Goal: Information Seeking & Learning: Find specific page/section

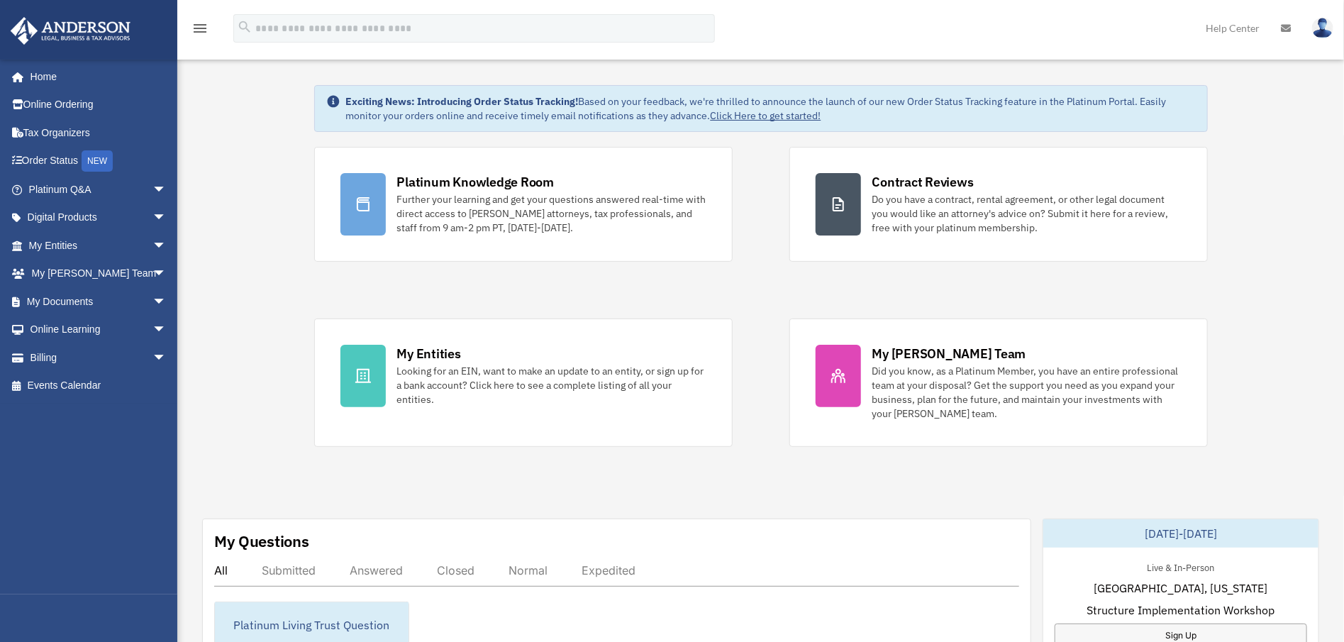
scroll to position [162, 0]
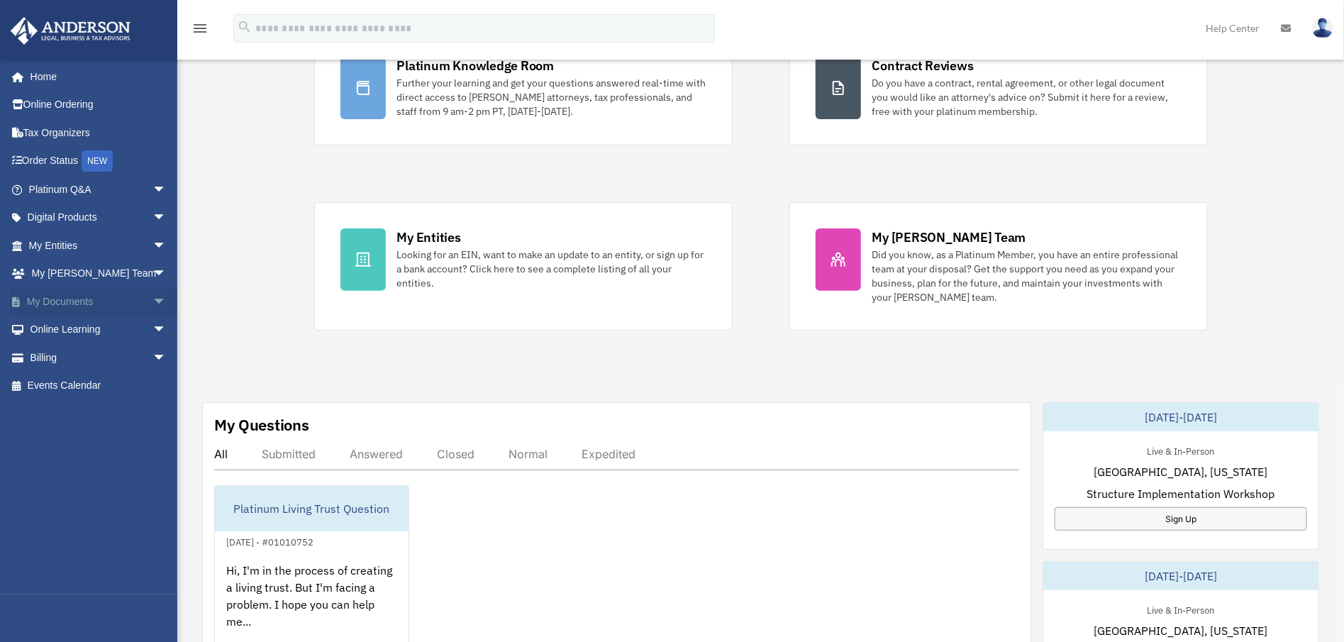
click at [153, 294] on span "arrow_drop_down" at bounding box center [167, 301] width 28 height 29
click at [114, 355] on link "Meeting Minutes" at bounding box center [104, 357] width 168 height 28
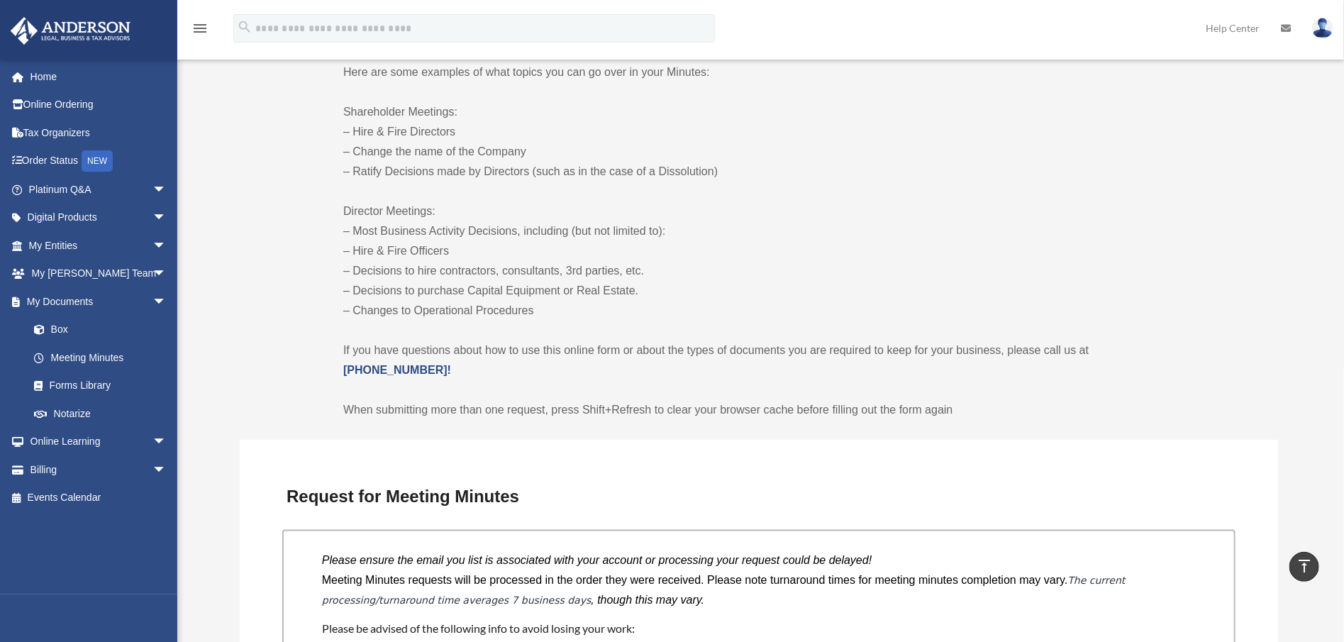
scroll to position [714, 0]
click at [805, 372] on p "If you have questions about how to use this online form or about the types of d…" at bounding box center [759, 361] width 832 height 40
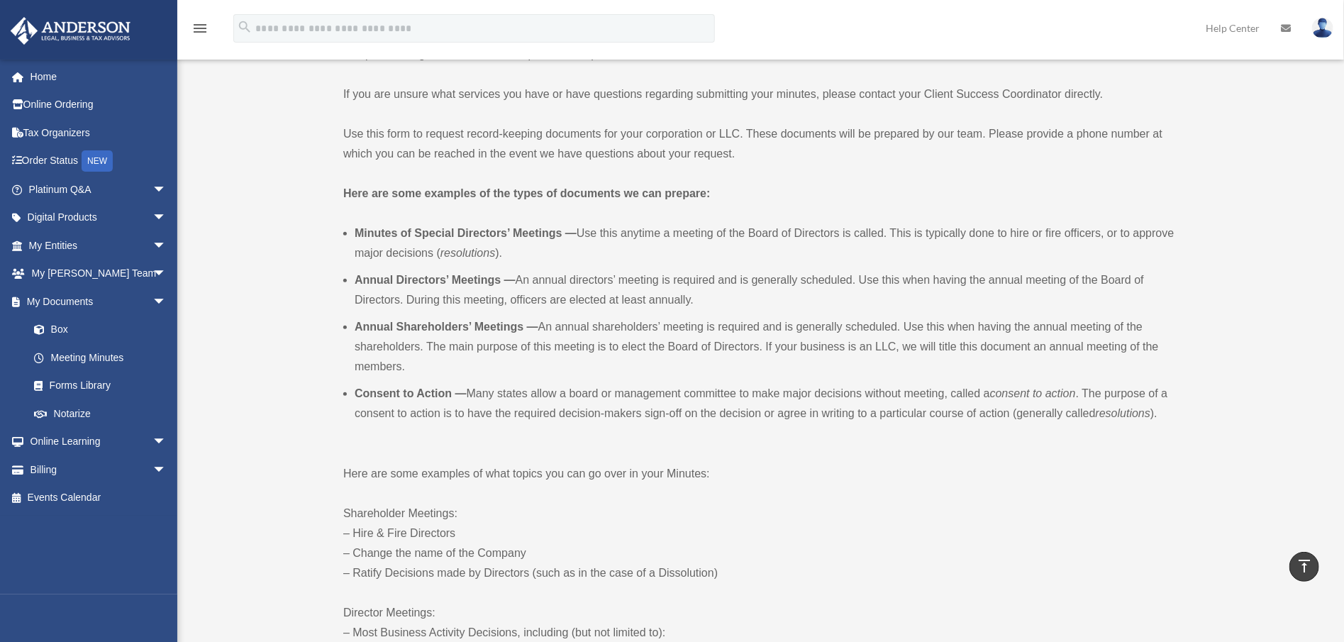
scroll to position [248, 0]
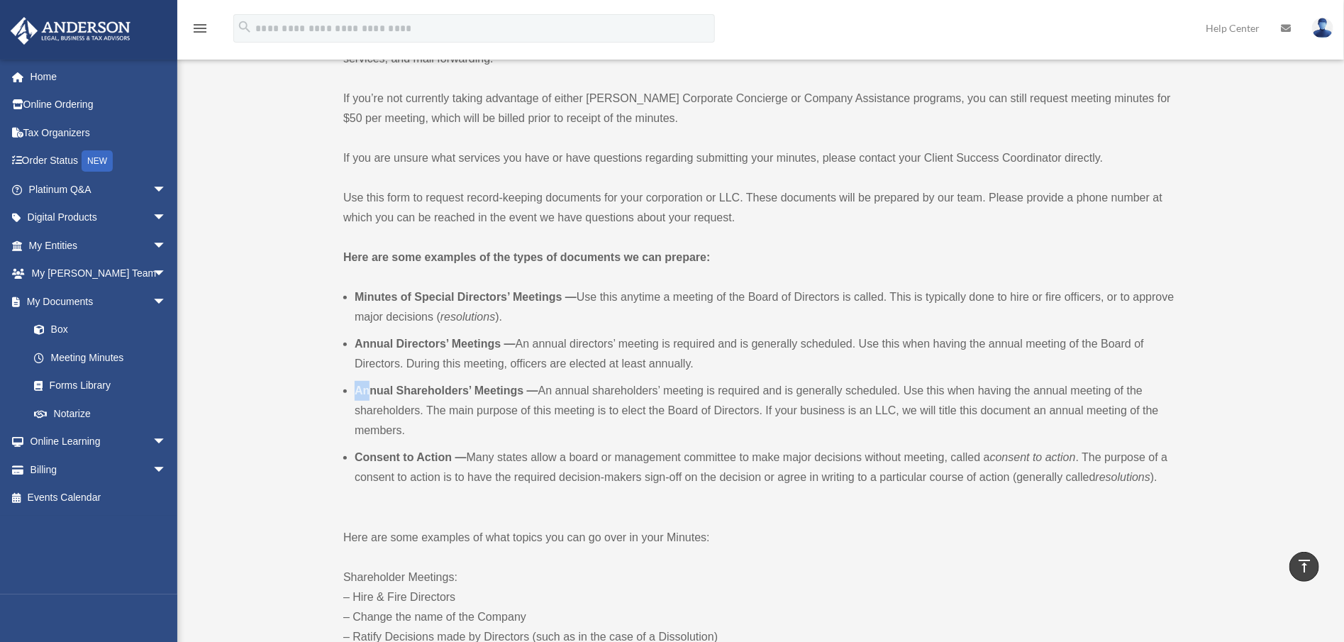
drag, startPoint x: 352, startPoint y: 390, endPoint x: 369, endPoint y: 392, distance: 17.2
click at [369, 392] on ul "Minutes of Special Directors’ Meetings — Use this anytime a meeting of the Boar…" at bounding box center [759, 398] width 832 height 223
click at [369, 392] on b "Annual Shareholders’ Meetings —" at bounding box center [447, 391] width 184 height 12
click at [382, 394] on b "Annual Shareholders’ Meetings —" at bounding box center [447, 391] width 184 height 12
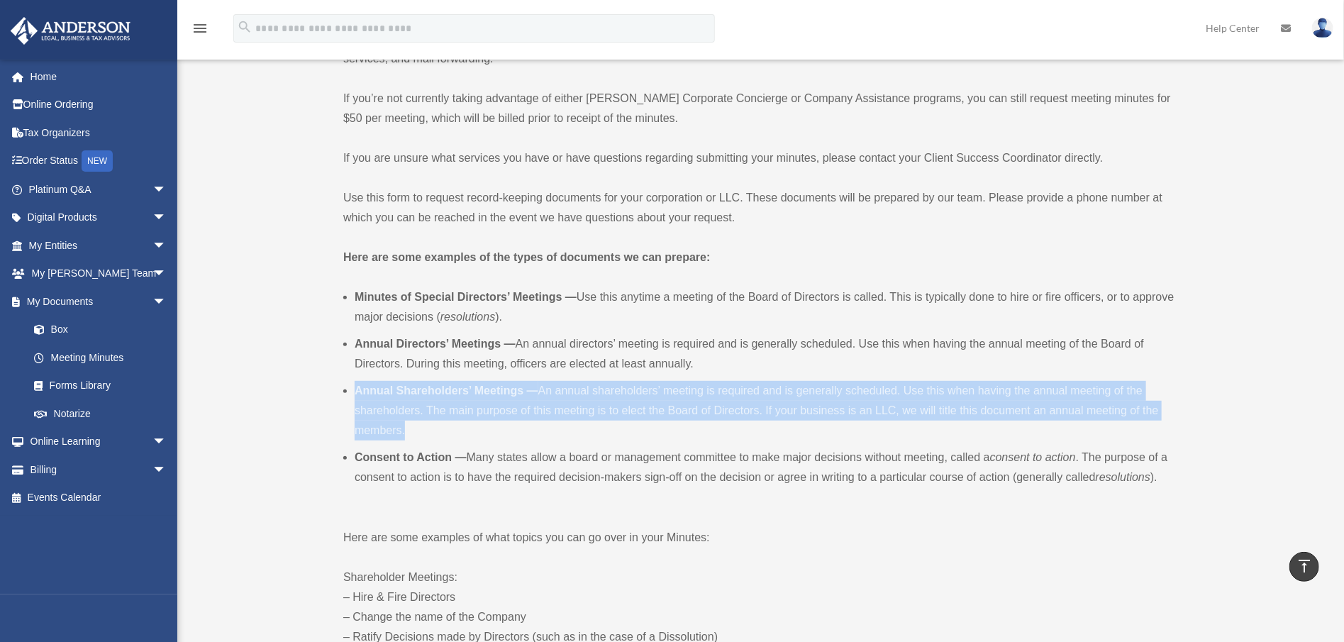
click at [382, 394] on b "Annual Shareholders’ Meetings —" at bounding box center [447, 391] width 184 height 12
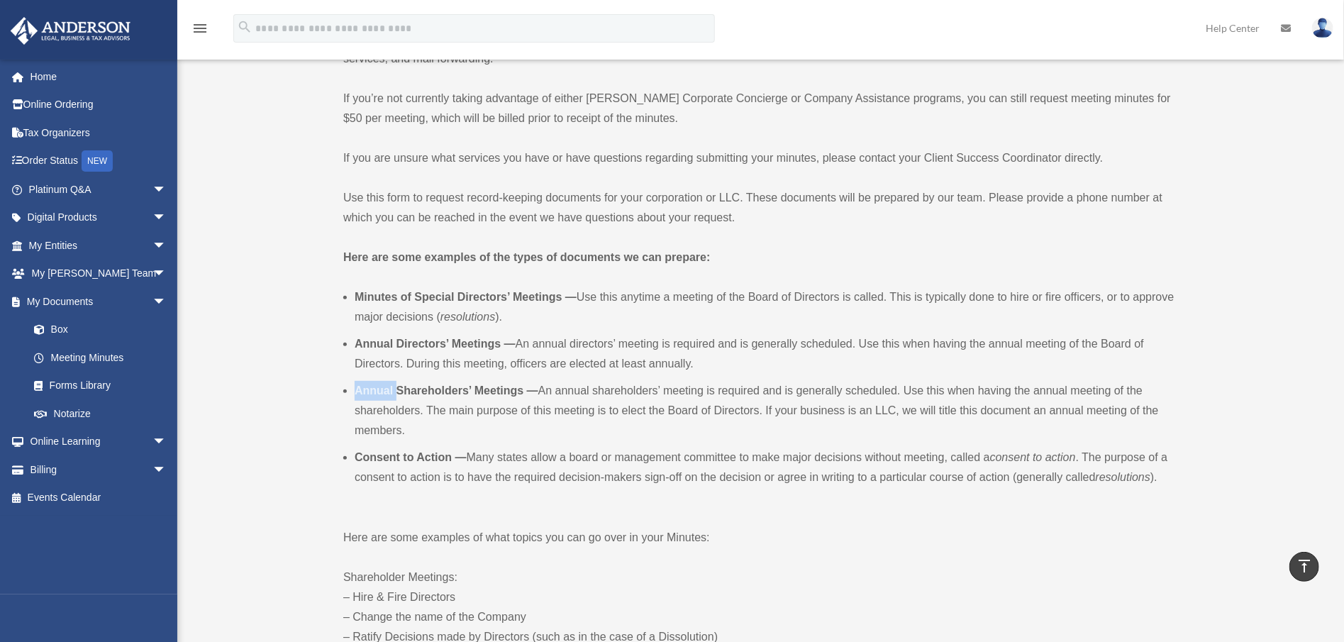
click at [382, 394] on b "Annual Shareholders’ Meetings —" at bounding box center [447, 391] width 184 height 12
click at [400, 394] on b "Annual Shareholders’ Meetings —" at bounding box center [447, 391] width 184 height 12
drag, startPoint x: 400, startPoint y: 394, endPoint x: 429, endPoint y: 394, distance: 28.4
click at [429, 394] on b "Annual Shareholders’ Meetings —" at bounding box center [447, 391] width 184 height 12
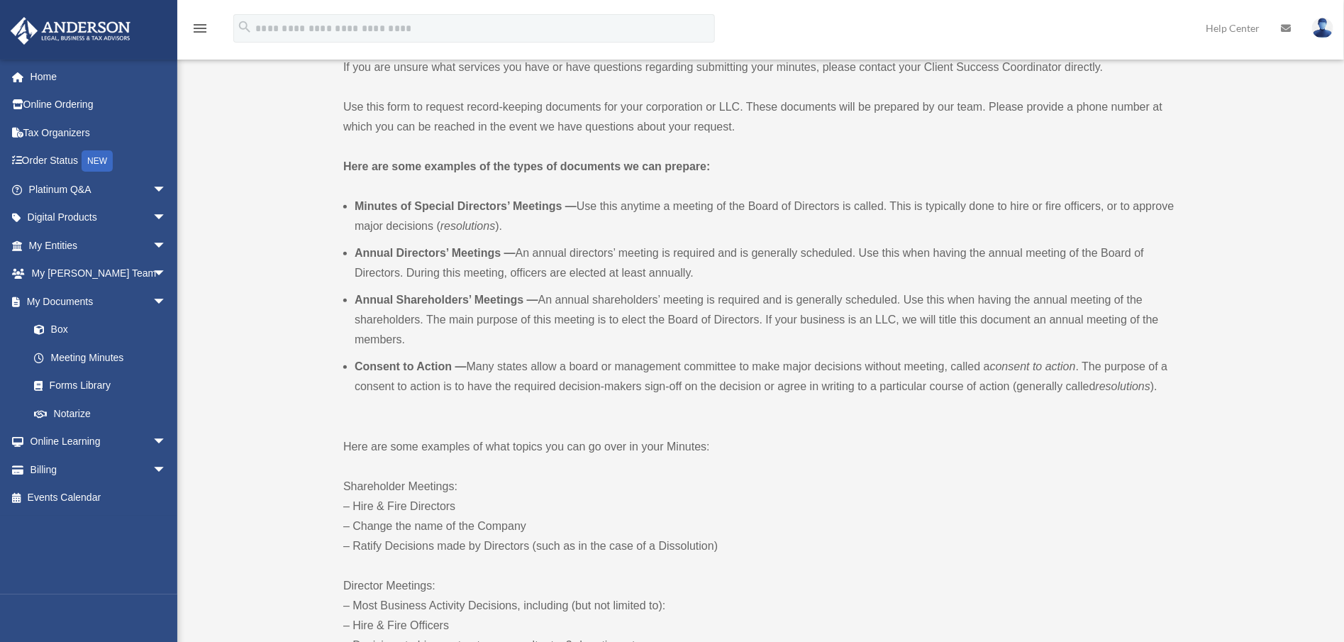
scroll to position [366, 0]
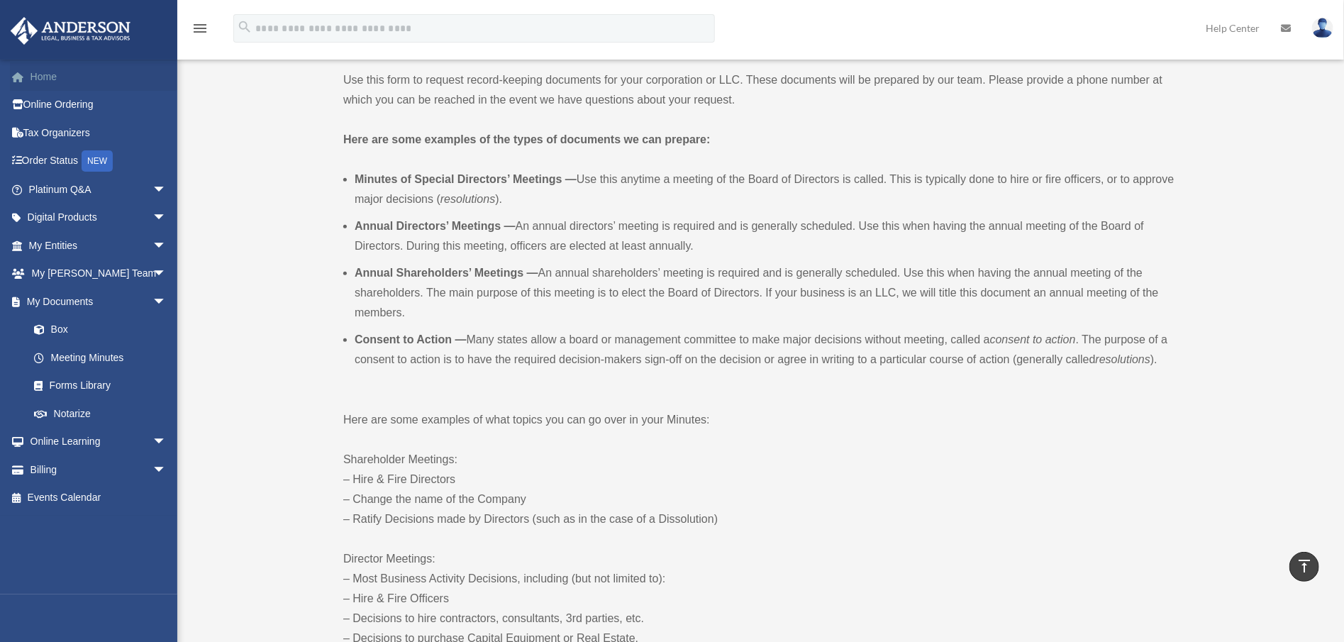
click at [58, 76] on link "Home" at bounding box center [99, 76] width 178 height 28
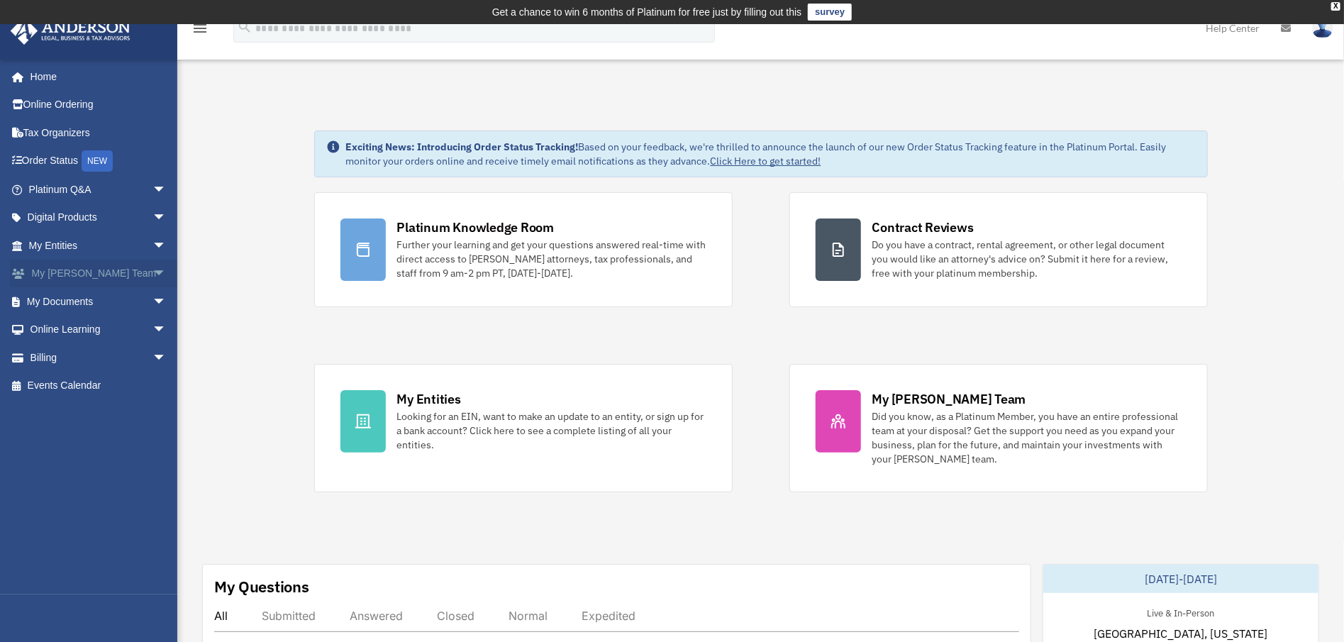
click at [114, 266] on link "My [PERSON_NAME] Team arrow_drop_down" at bounding box center [99, 274] width 178 height 28
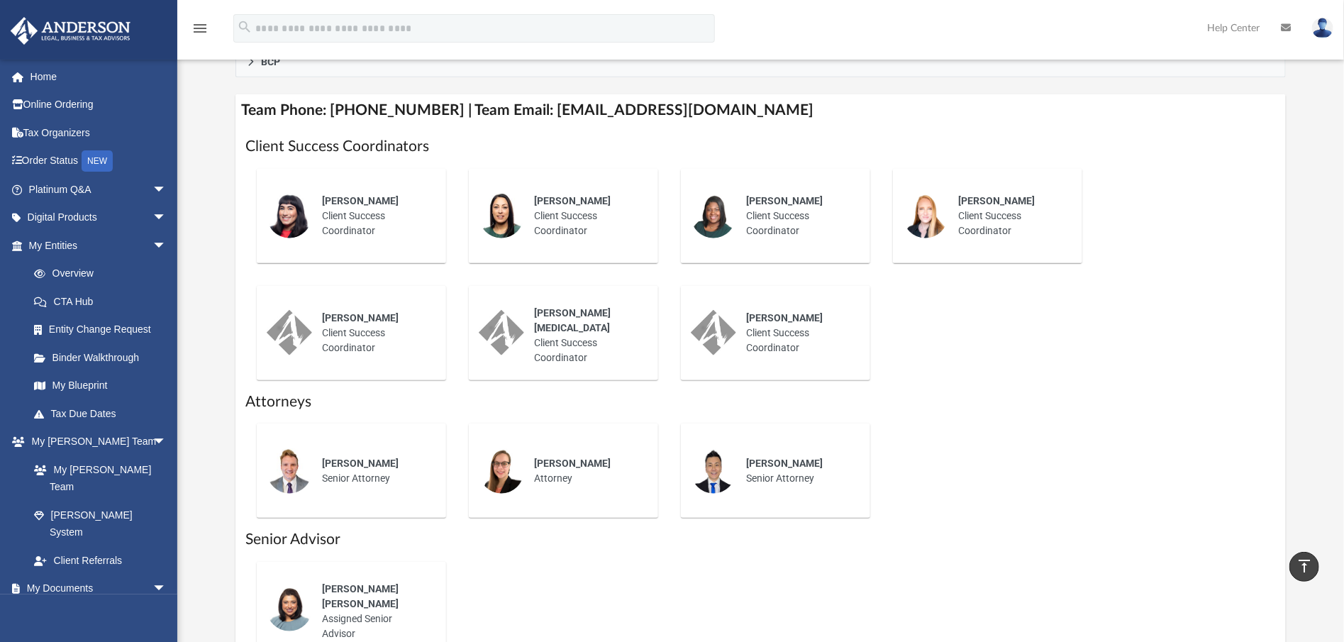
scroll to position [512, 0]
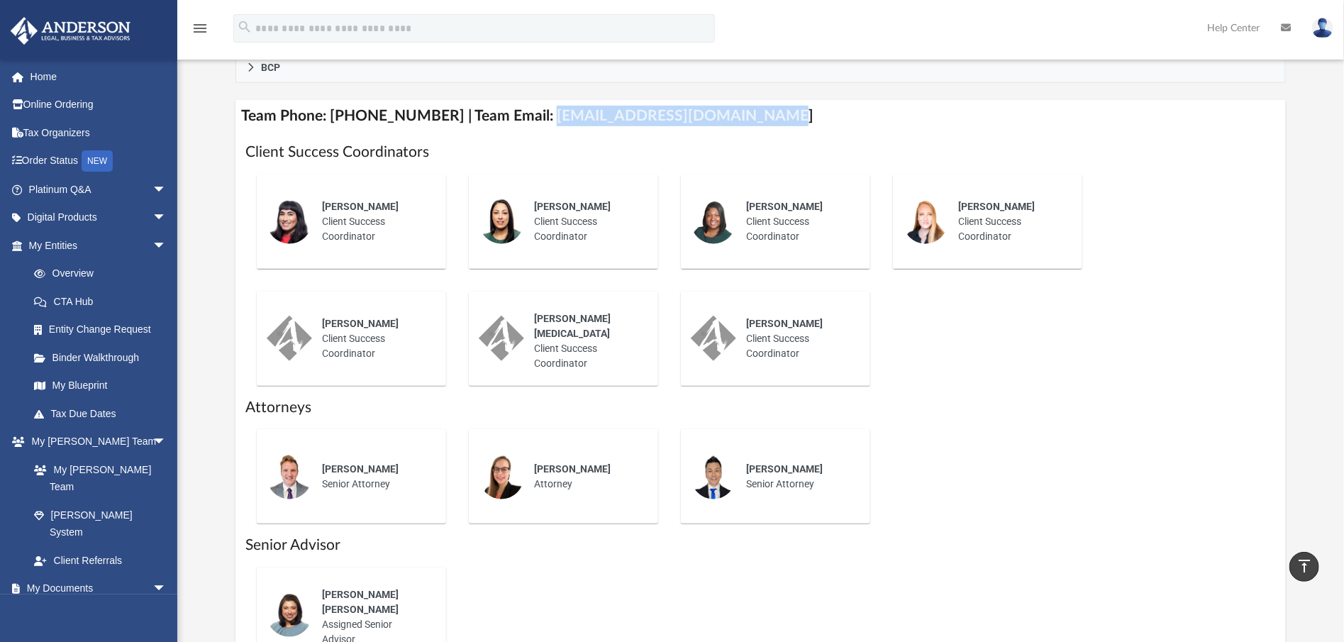
drag, startPoint x: 531, startPoint y: 114, endPoint x: 741, endPoint y: 125, distance: 209.6
click at [741, 125] on h4 "Team Phone: (725) 208-3130 | Team Email: myteam@andersonadvisors.com" at bounding box center [761, 116] width 1051 height 32
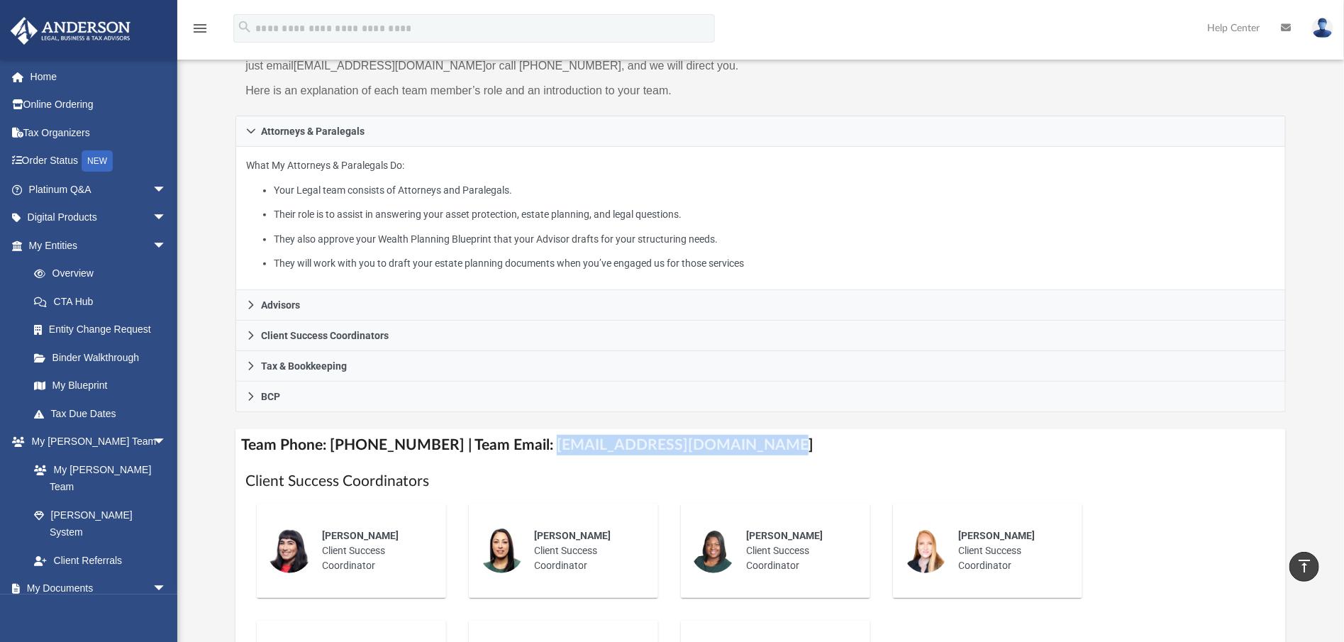
scroll to position [48, 0]
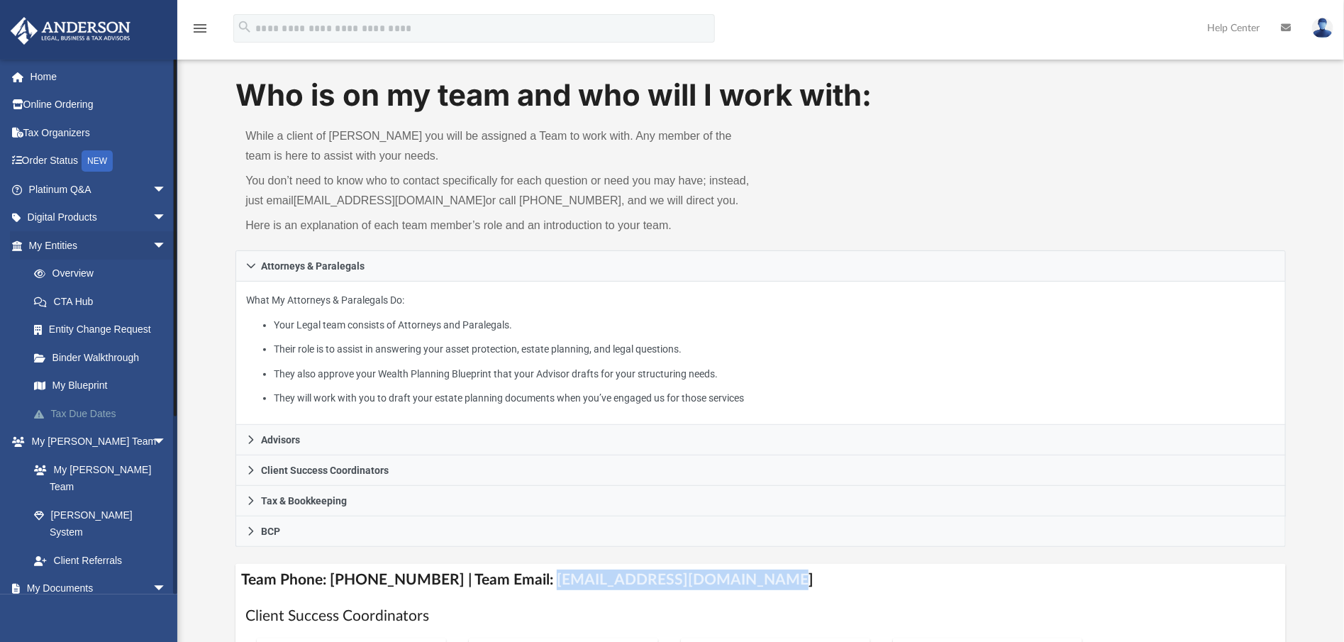
click at [95, 403] on link "Tax Due Dates" at bounding box center [104, 413] width 168 height 28
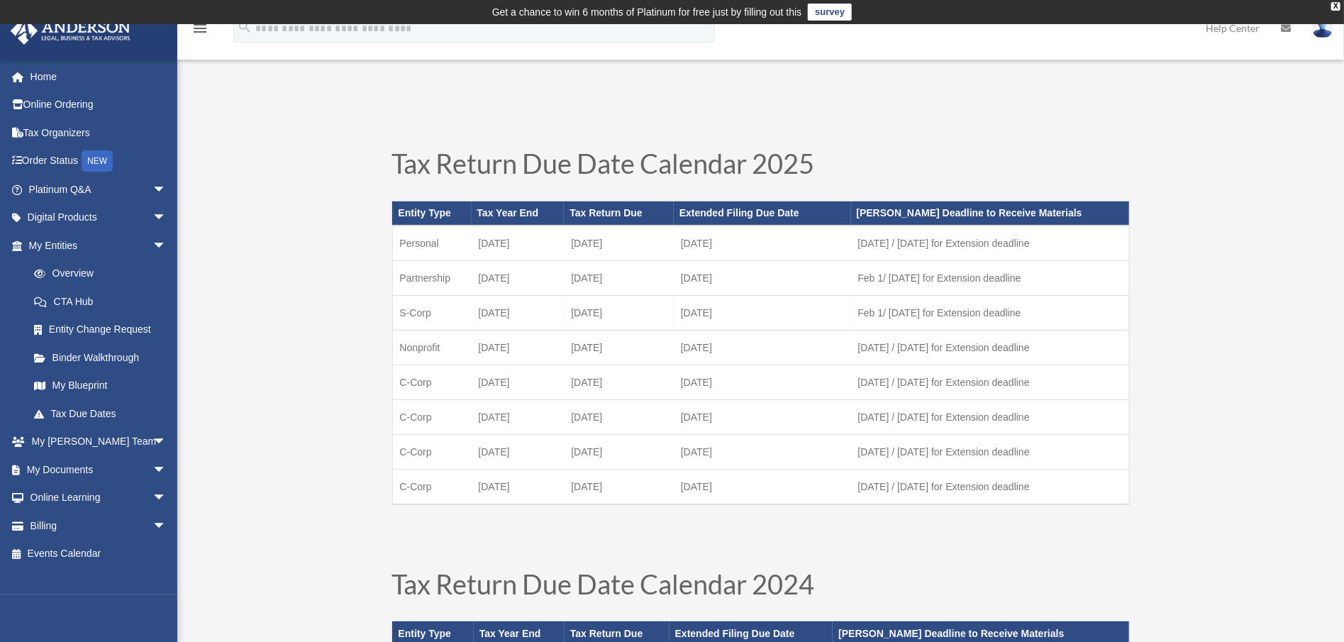
click at [447, 311] on td "S-Corp" at bounding box center [431, 312] width 79 height 35
drag, startPoint x: 447, startPoint y: 311, endPoint x: 478, endPoint y: 310, distance: 31.2
click at [478, 310] on tr "S-Corp December 31 March 17 September 15 Feb 1/ July 1 for Extension deadline" at bounding box center [760, 312] width 737 height 35
click at [478, 310] on td "December 31" at bounding box center [518, 312] width 93 height 35
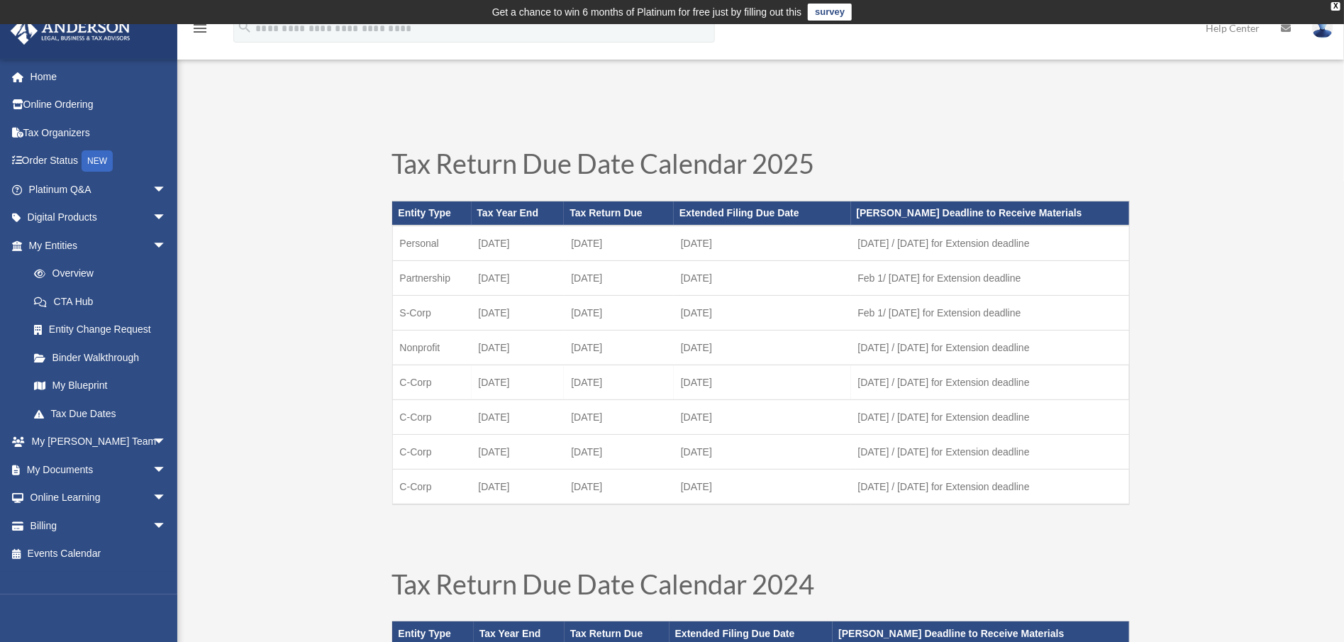
click at [475, 377] on td "December 31" at bounding box center [518, 382] width 93 height 35
click at [475, 382] on td "December 31" at bounding box center [518, 382] width 93 height 35
click at [480, 476] on td "September 30" at bounding box center [518, 486] width 93 height 35
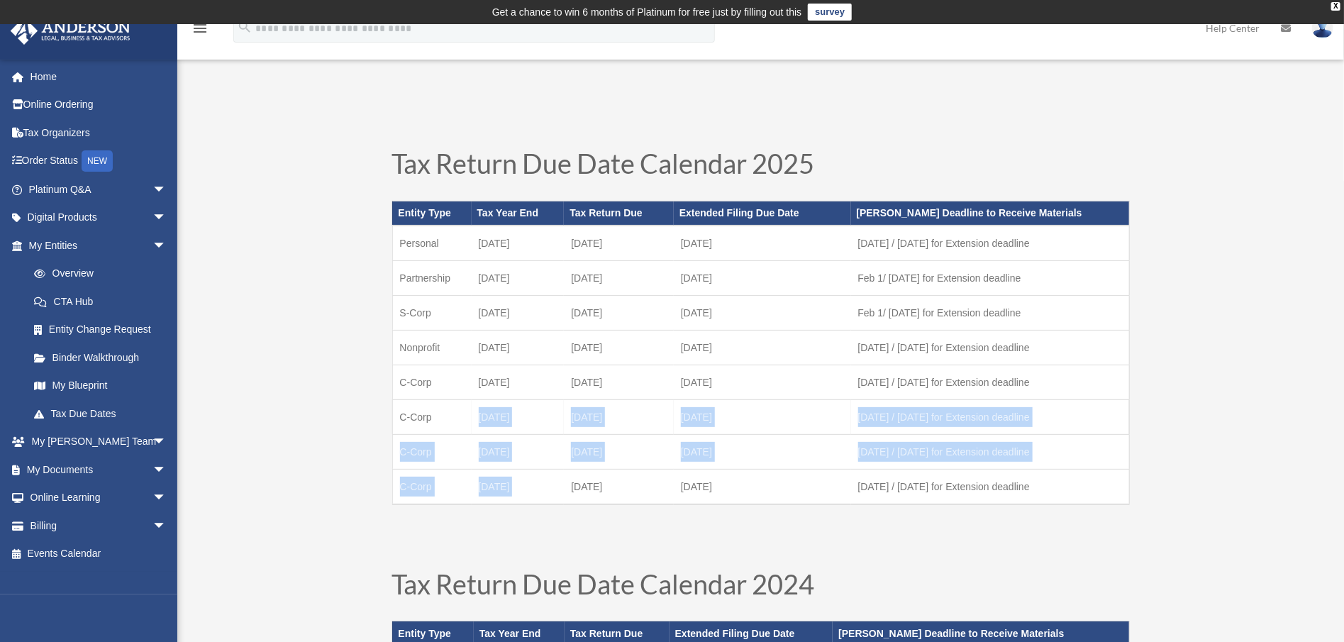
drag, startPoint x: 480, startPoint y: 476, endPoint x: 492, endPoint y: 429, distance: 48.5
click at [492, 429] on tbody "Personal December 31 April 15 October 15 March 1 / August 1 for Extension deadl…" at bounding box center [760, 365] width 737 height 279
click at [492, 429] on td "March 31" at bounding box center [518, 416] width 93 height 35
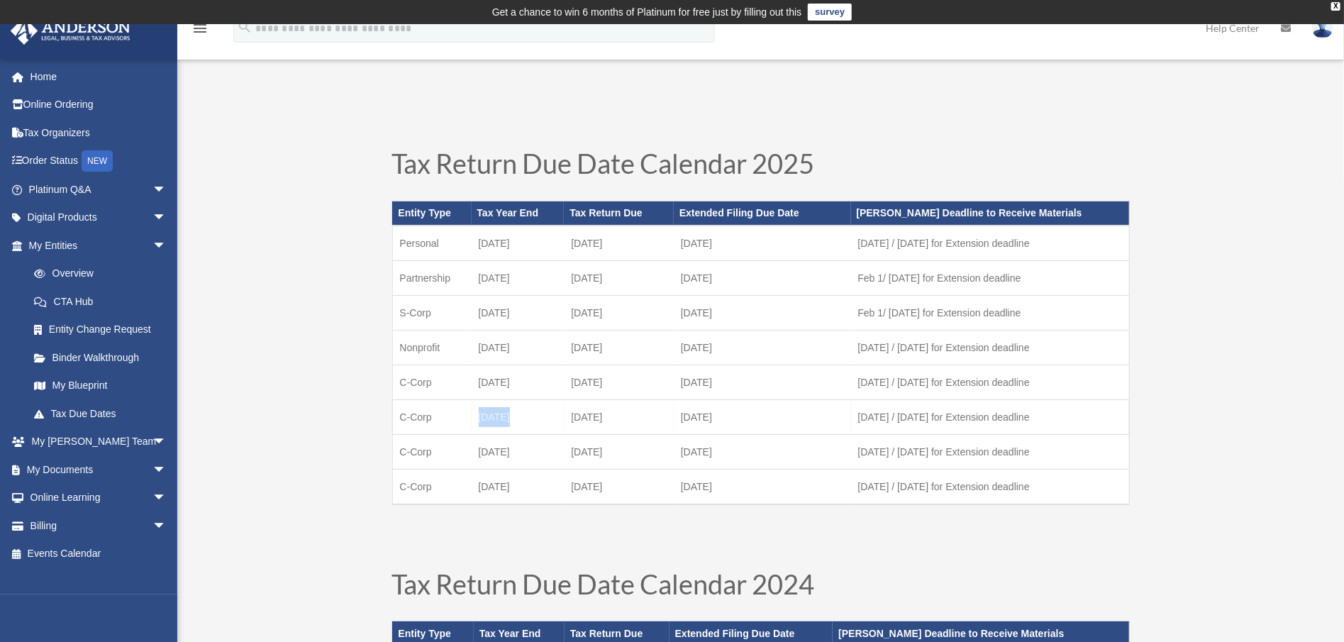
click at [492, 429] on td "March 31" at bounding box center [518, 416] width 93 height 35
drag, startPoint x: 492, startPoint y: 429, endPoint x: 522, endPoint y: 429, distance: 29.8
click at [522, 429] on td "March 31" at bounding box center [518, 416] width 93 height 35
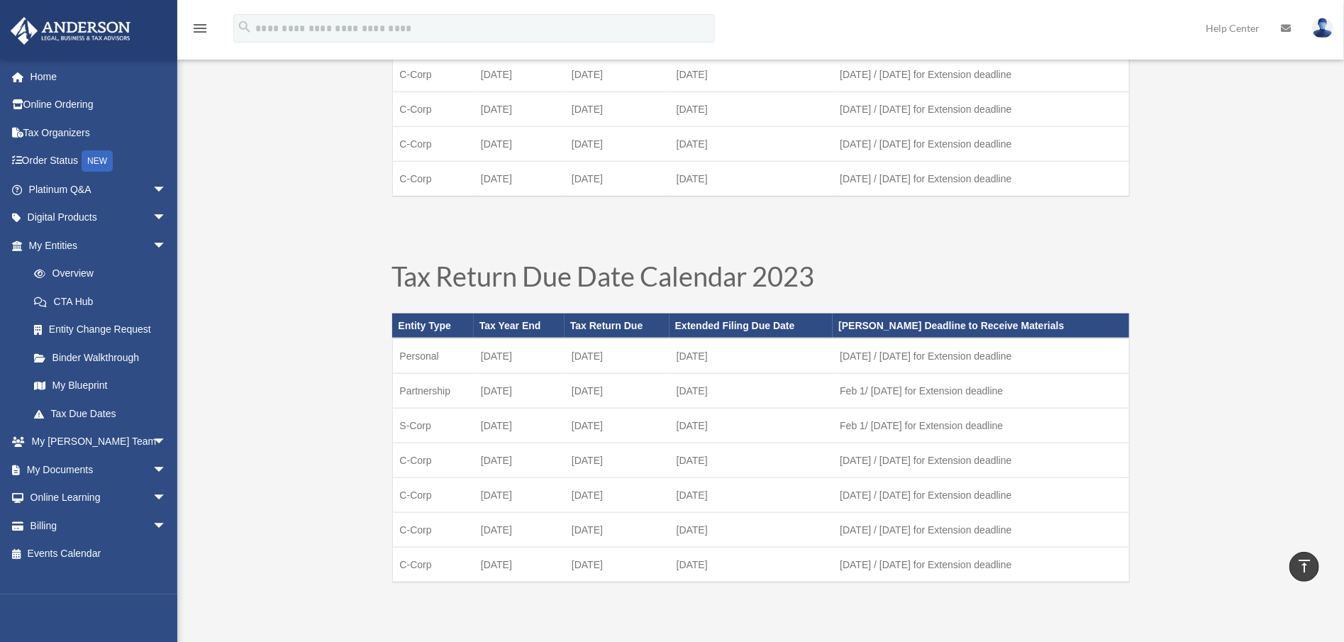
scroll to position [665, 0]
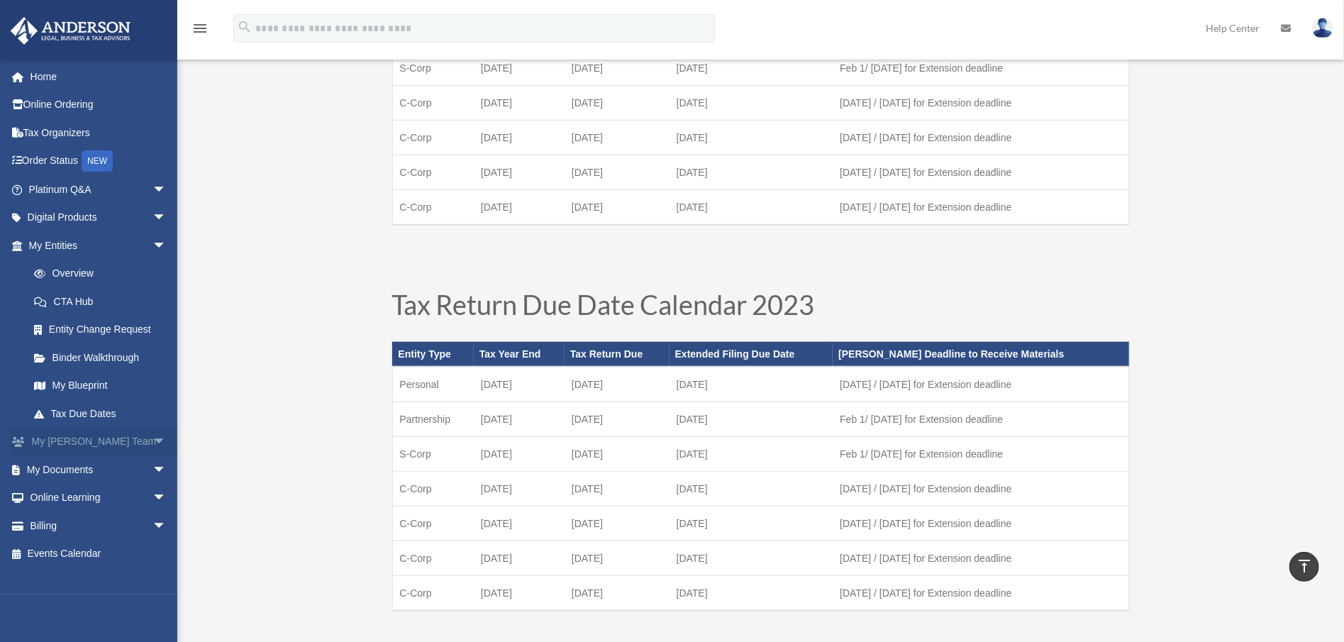
click at [119, 430] on link "My Anderson Team arrow_drop_down" at bounding box center [99, 442] width 178 height 28
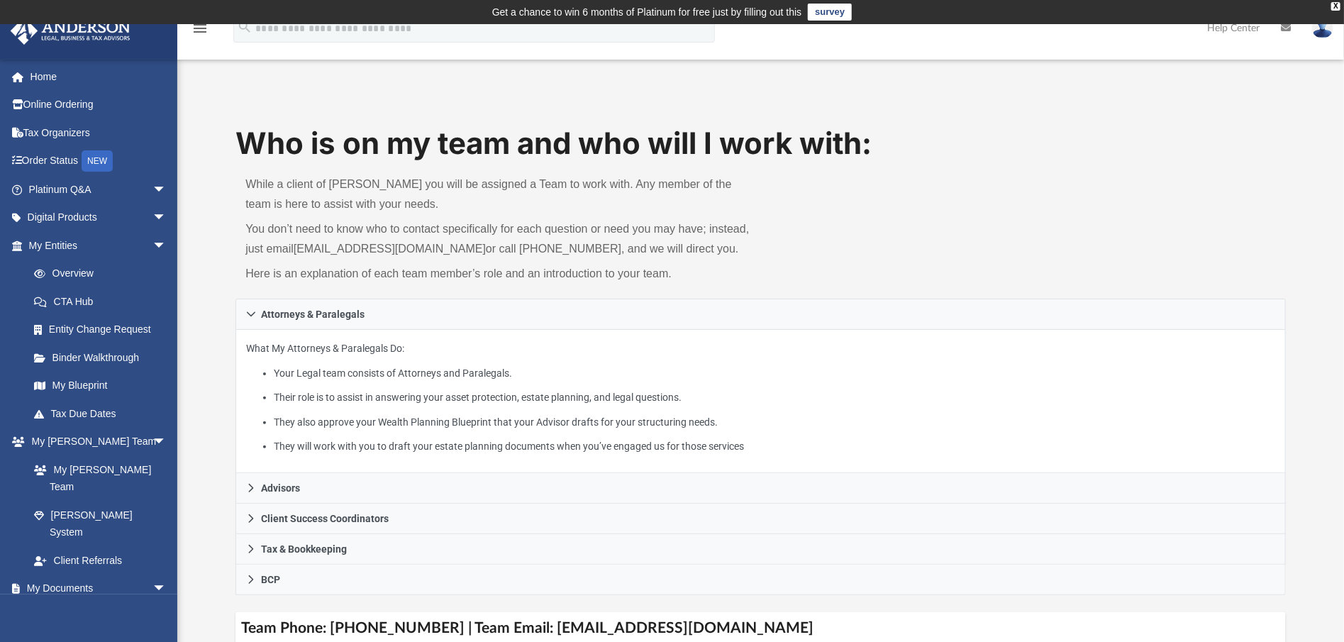
click at [440, 375] on li "Your Legal team consists of Attorneys and Paralegals." at bounding box center [774, 374] width 1001 height 18
click at [419, 404] on li "Their role is to assist in answering your asset protection, estate planning, an…" at bounding box center [774, 398] width 1001 height 18
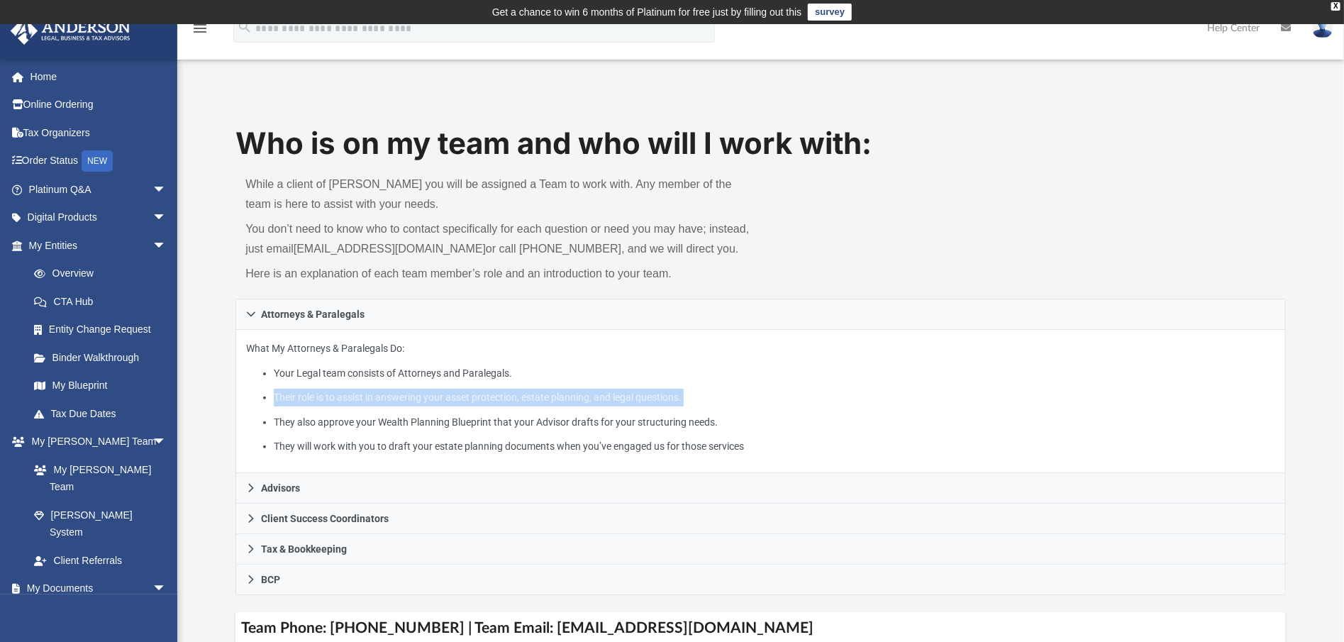
click at [419, 404] on li "Their role is to assist in answering your asset protection, estate planning, an…" at bounding box center [774, 398] width 1001 height 18
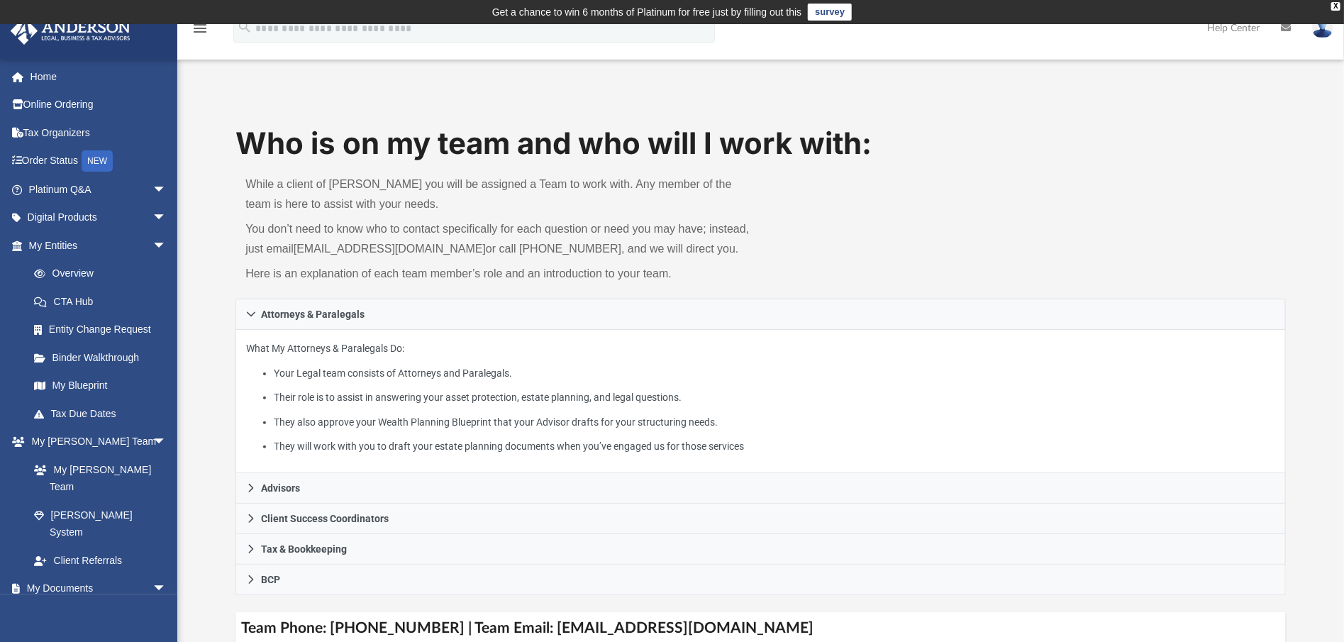
click at [407, 418] on li "They also approve your Wealth Planning Blueprint that your Advisor drafts for y…" at bounding box center [774, 423] width 1001 height 18
drag, startPoint x: 407, startPoint y: 418, endPoint x: 377, endPoint y: 423, distance: 29.5
click at [377, 423] on li "They also approve your Wealth Planning Blueprint that your Advisor drafts for y…" at bounding box center [774, 423] width 1001 height 18
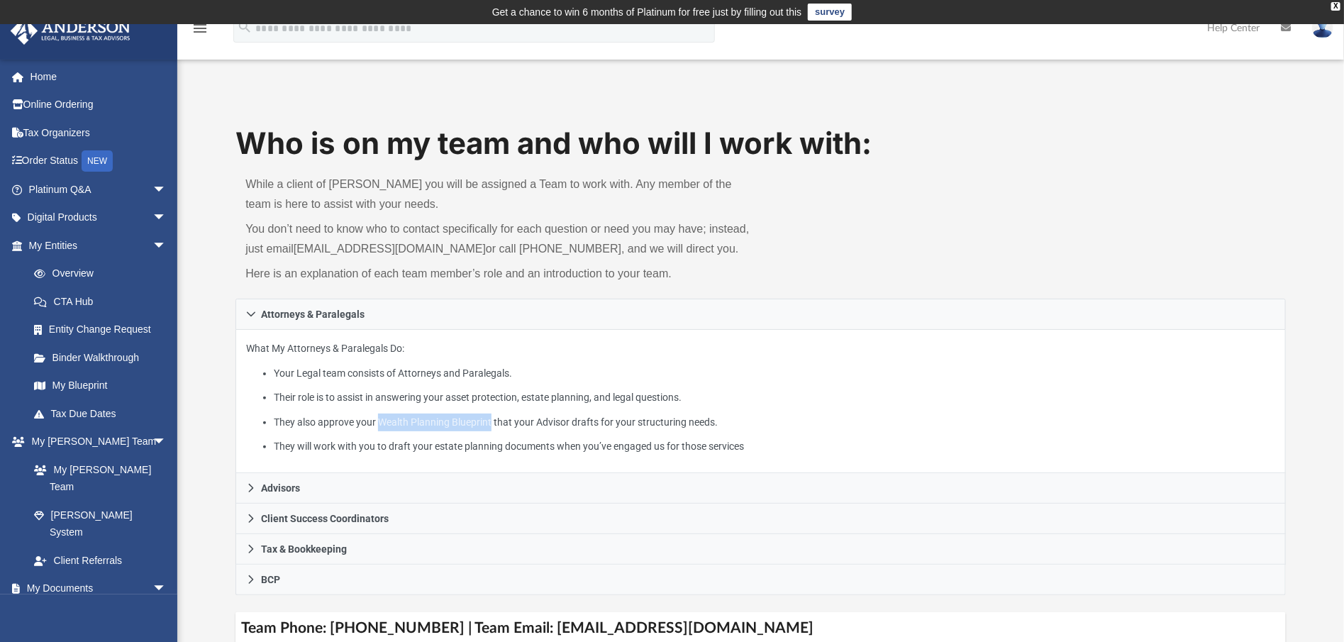
drag, startPoint x: 377, startPoint y: 423, endPoint x: 479, endPoint y: 420, distance: 101.5
click at [479, 420] on li "They also approve your Wealth Planning Blueprint that your Advisor drafts for y…" at bounding box center [774, 423] width 1001 height 18
click at [434, 447] on li "They will work with you to draft your estate planning documents when you’ve eng…" at bounding box center [774, 447] width 1001 height 18
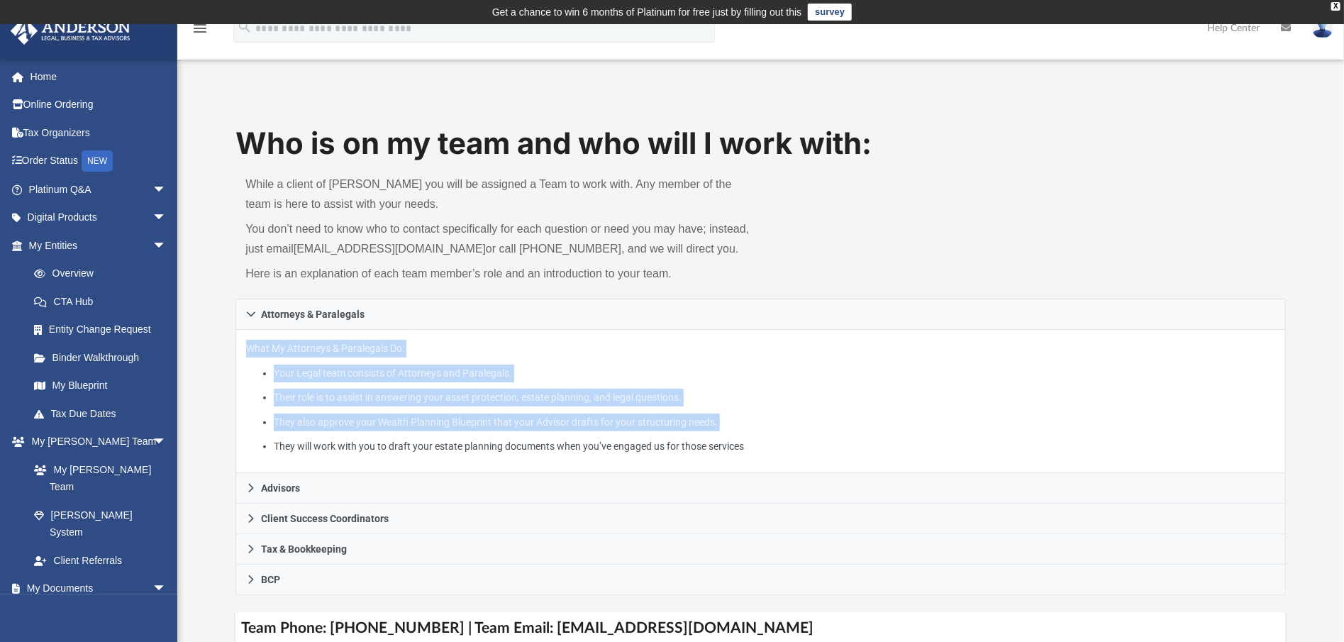
click at [434, 447] on li "They will work with you to draft your estate planning documents when you’ve eng…" at bounding box center [774, 447] width 1001 height 18
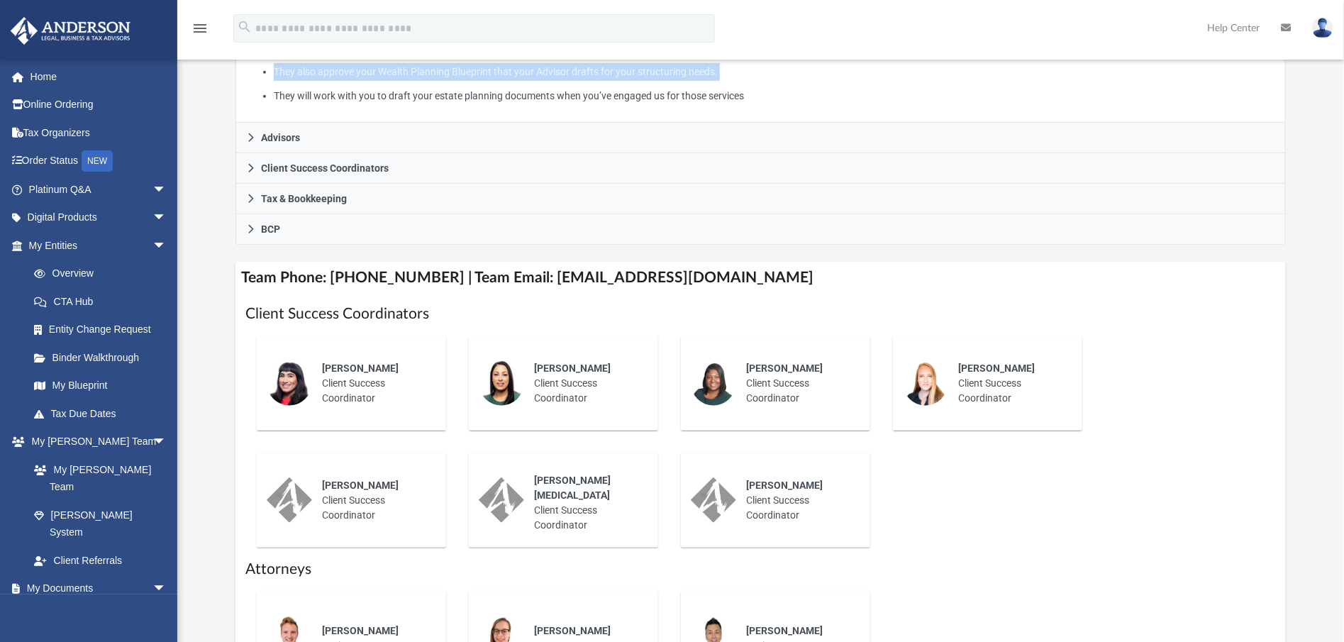
scroll to position [352, 0]
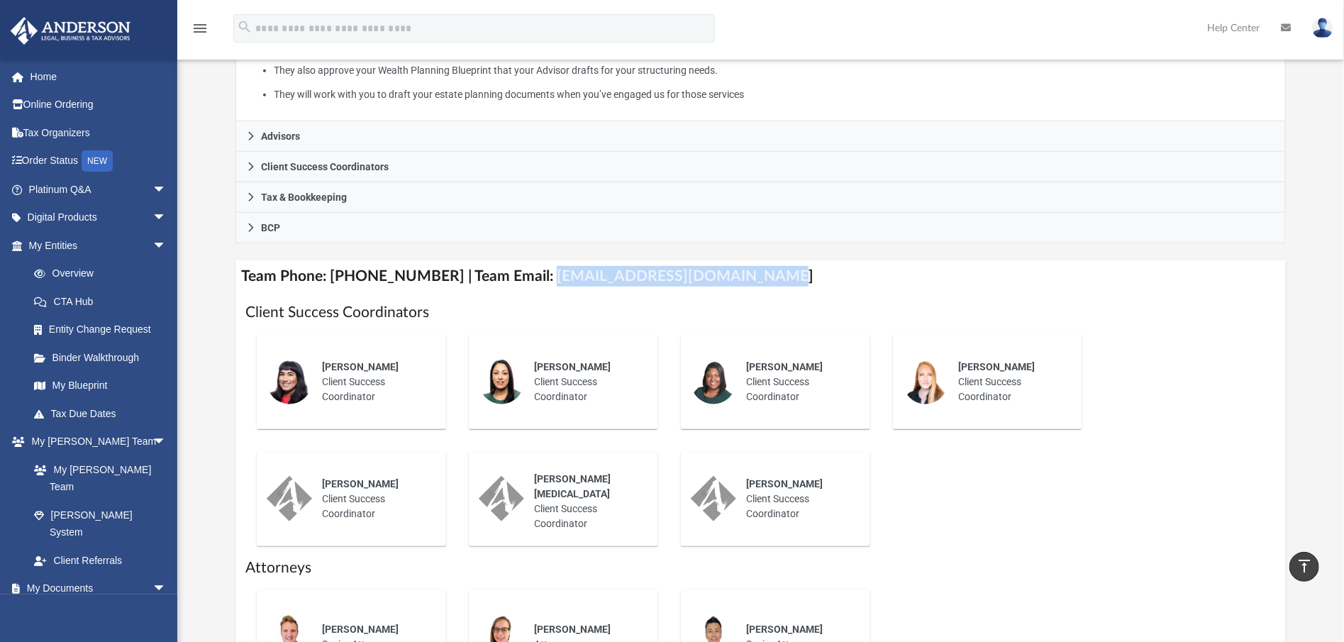
drag, startPoint x: 526, startPoint y: 276, endPoint x: 746, endPoint y: 286, distance: 220.2
click at [746, 286] on h4 "Team Phone: (725) 208-3130 | Team Email: myteam@andersonadvisors.com" at bounding box center [761, 276] width 1051 height 32
copy h4 "myteam@andersonadvisors.com"
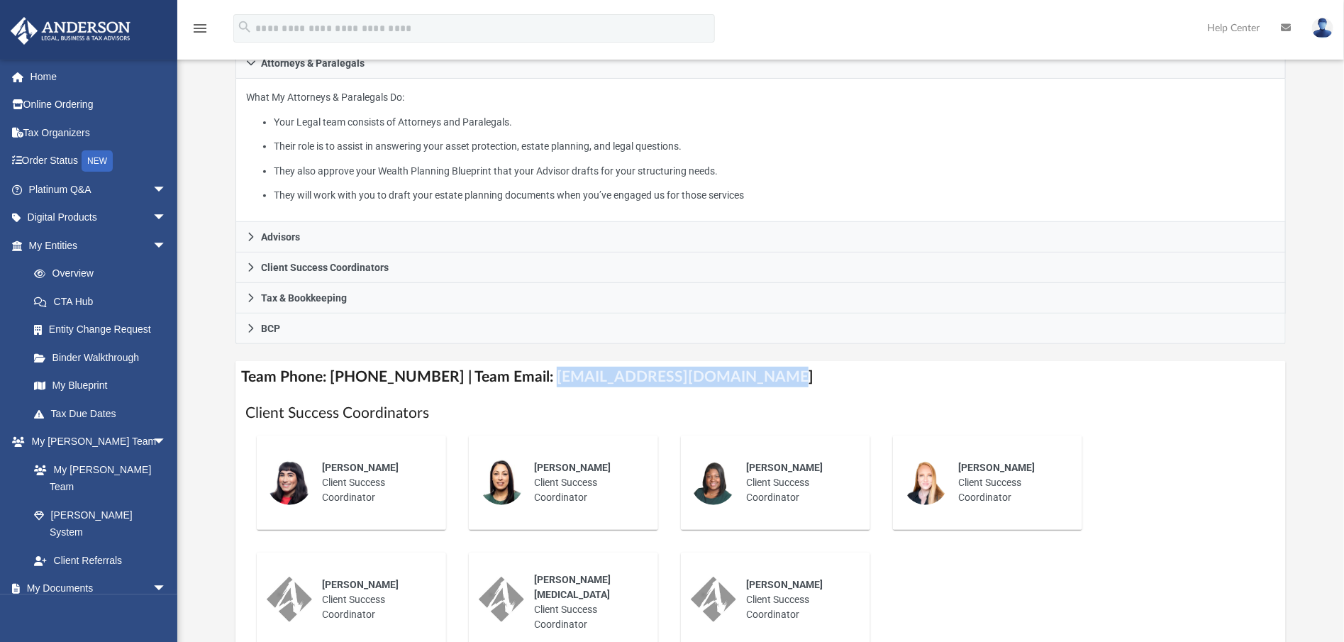
scroll to position [263, 0]
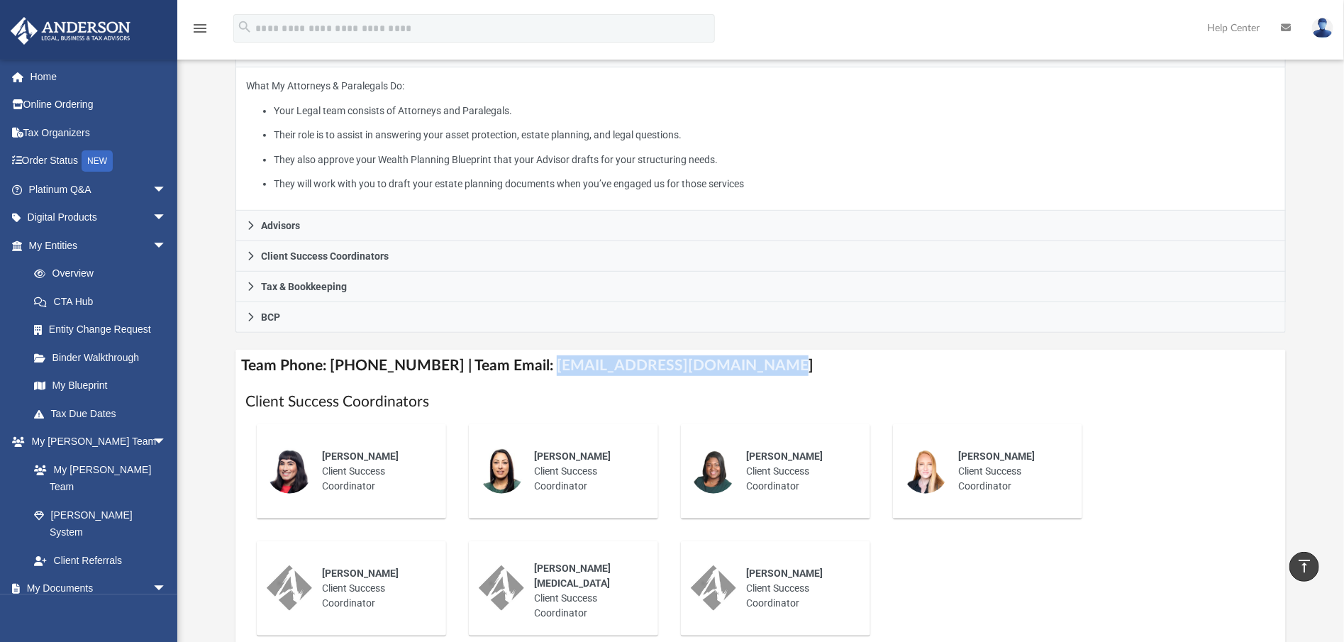
copy h4 "myteam@andersonadvisors.com"
click at [529, 366] on h4 "Team Phone: (725) 208-3130 | Team Email: myteam@andersonadvisors.com" at bounding box center [761, 366] width 1051 height 32
click at [524, 365] on h4 "Team Phone: (725) 208-3130 | Team Email: myteam@andersonadvisors.com" at bounding box center [761, 366] width 1051 height 32
drag, startPoint x: 526, startPoint y: 365, endPoint x: 738, endPoint y: 360, distance: 212.2
click at [738, 360] on h4 "Team Phone: (725) 208-3130 | Team Email: myteam@andersonadvisors.com" at bounding box center [761, 366] width 1051 height 32
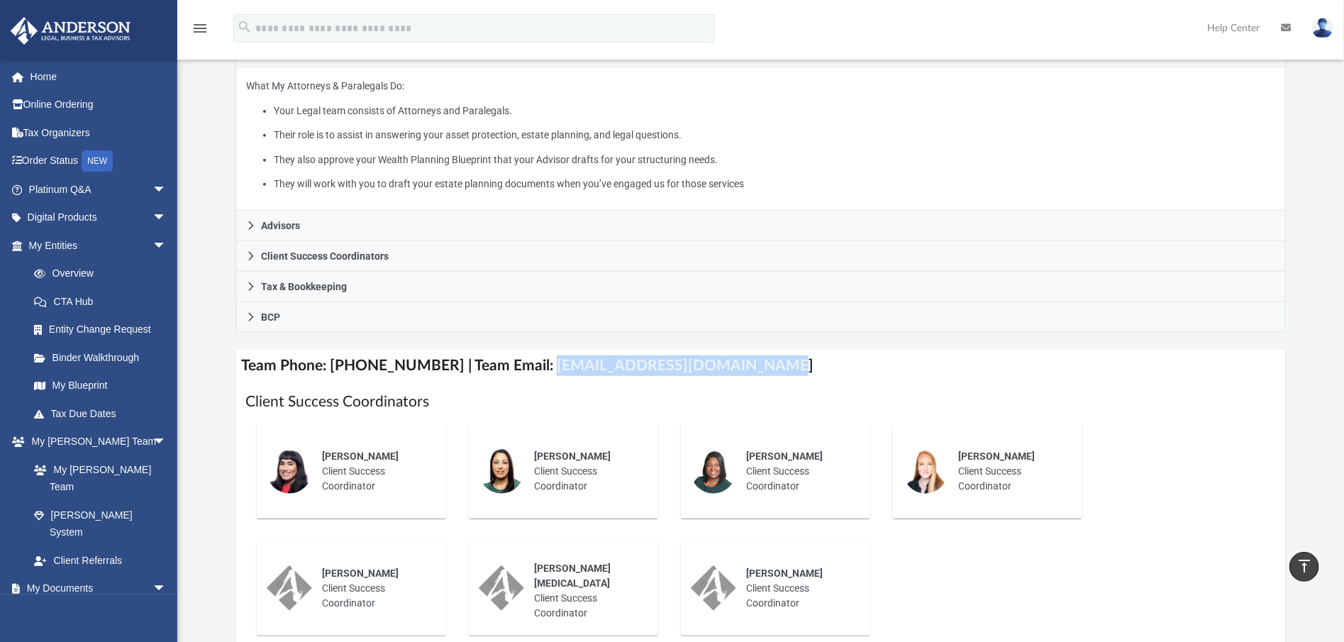
copy h4 "myteam@andersonadvisors.com"
click at [153, 246] on span "arrow_drop_down" at bounding box center [167, 245] width 28 height 29
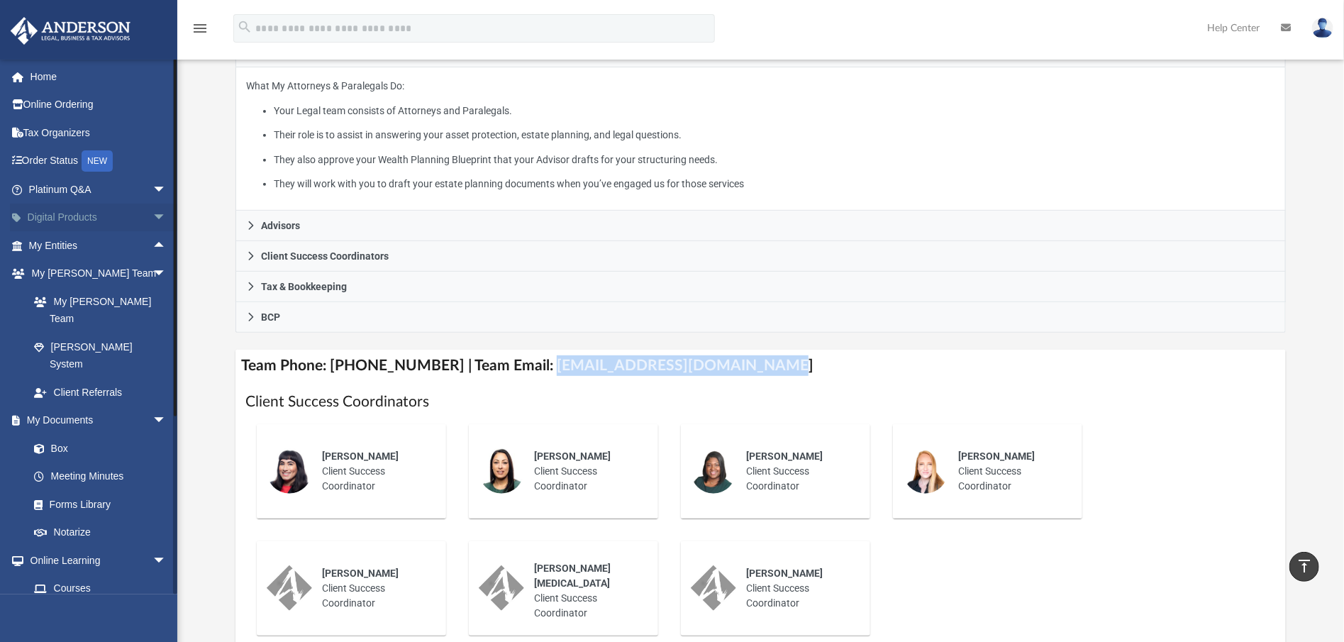
click at [153, 218] on span "arrow_drop_down" at bounding box center [167, 218] width 28 height 29
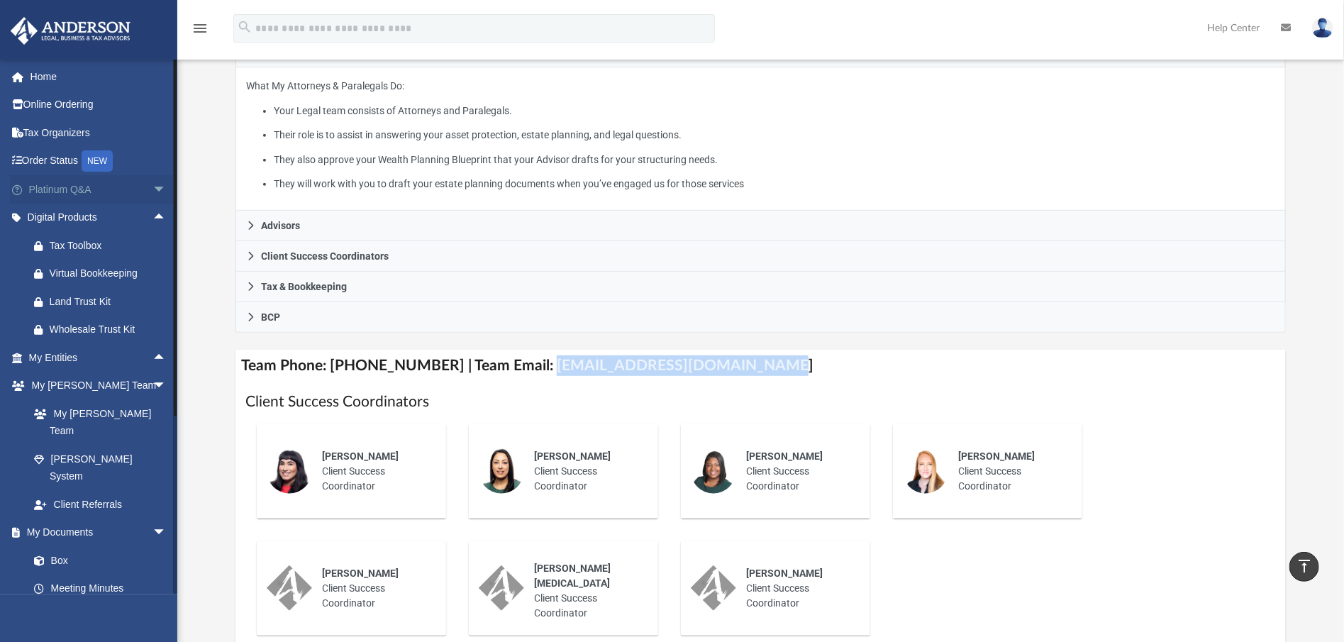
click at [153, 194] on span "arrow_drop_down" at bounding box center [167, 189] width 28 height 29
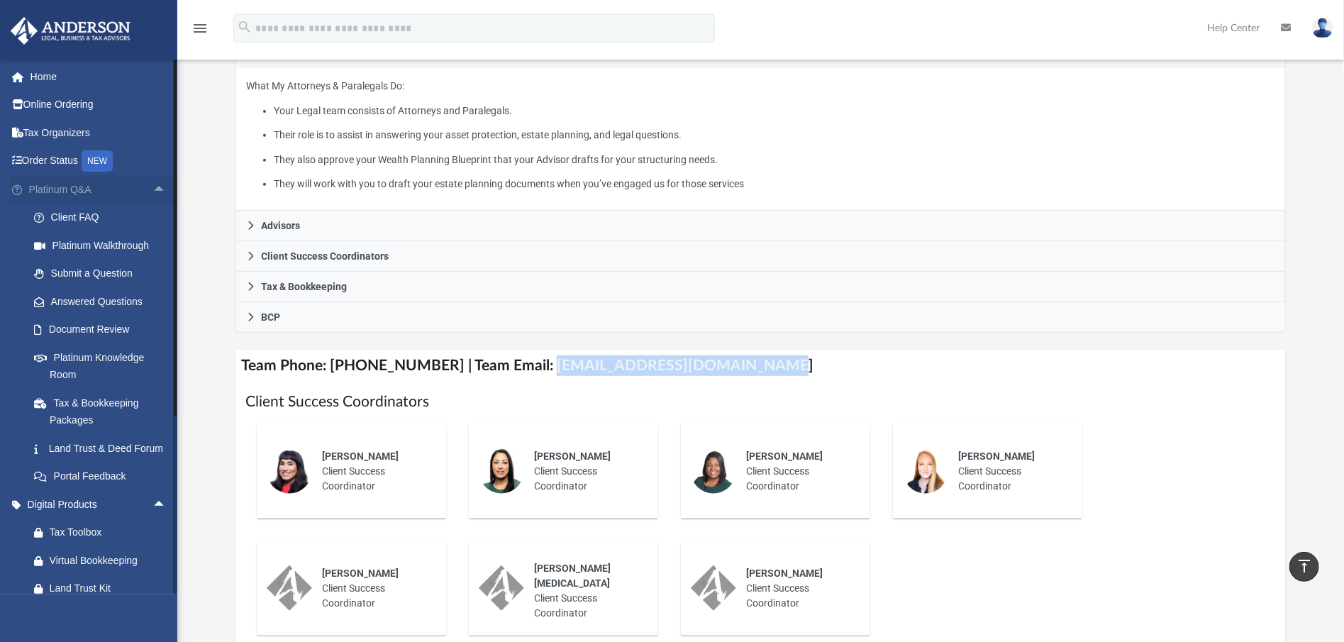
click at [153, 194] on span "arrow_drop_up" at bounding box center [167, 189] width 28 height 29
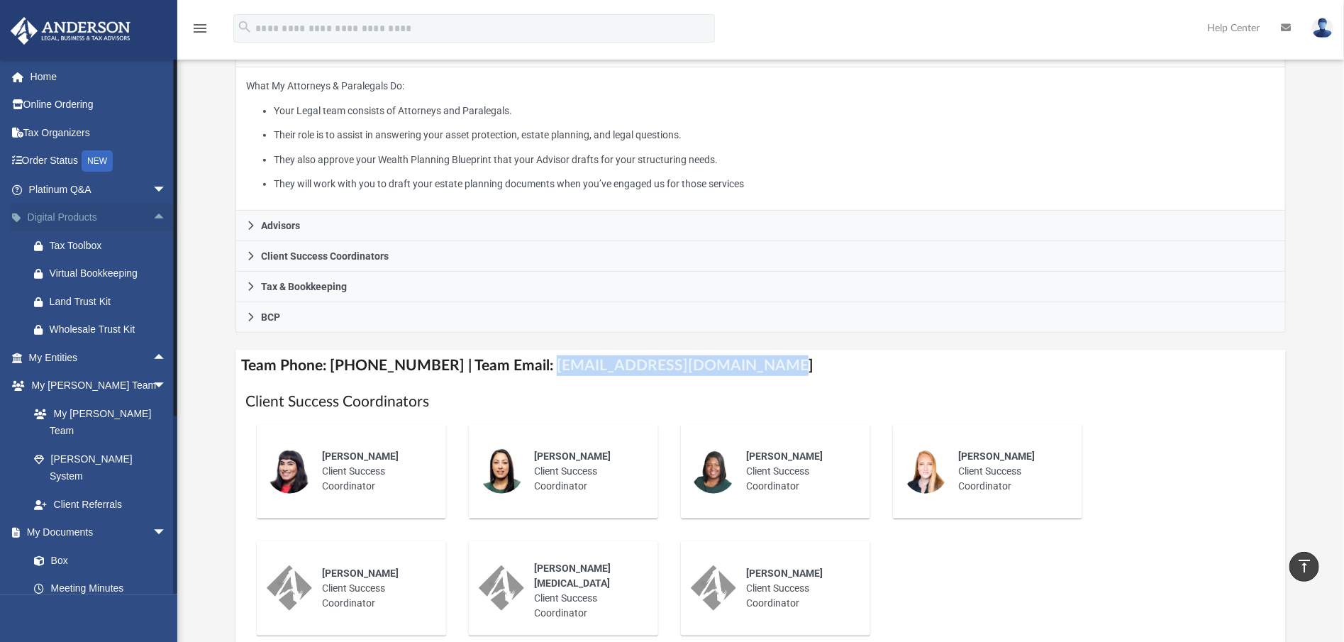
click at [153, 210] on span "arrow_drop_up" at bounding box center [167, 218] width 28 height 29
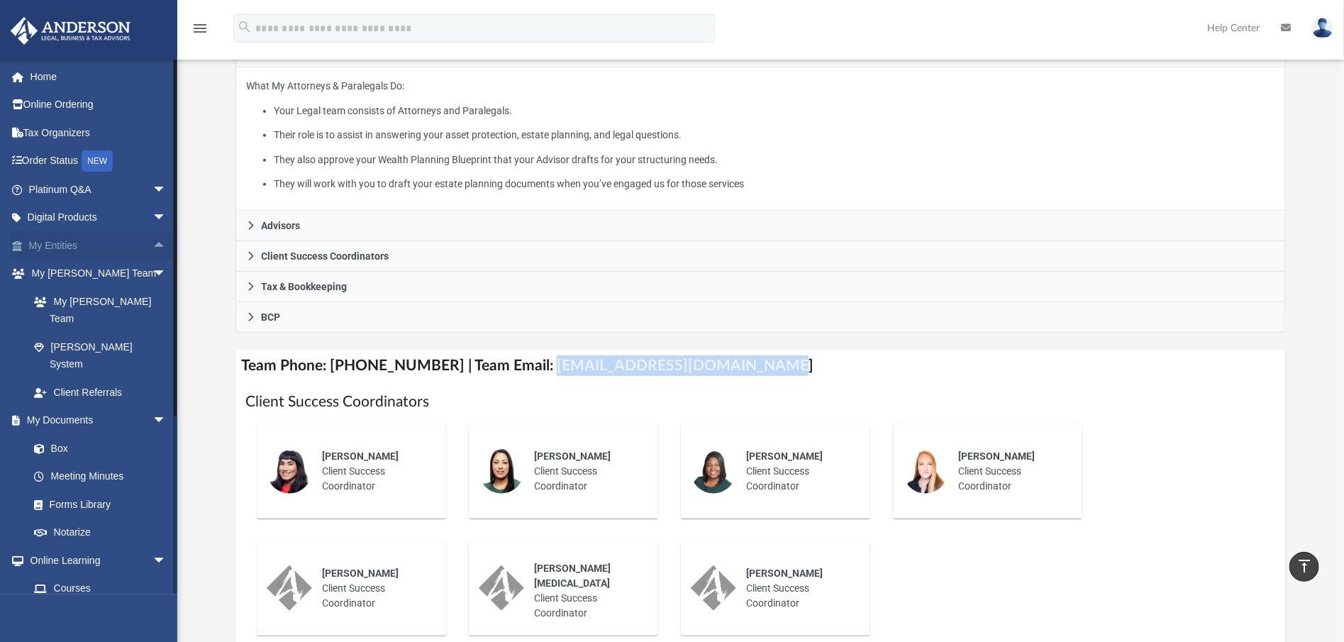
click at [155, 236] on span "arrow_drop_up" at bounding box center [167, 245] width 28 height 29
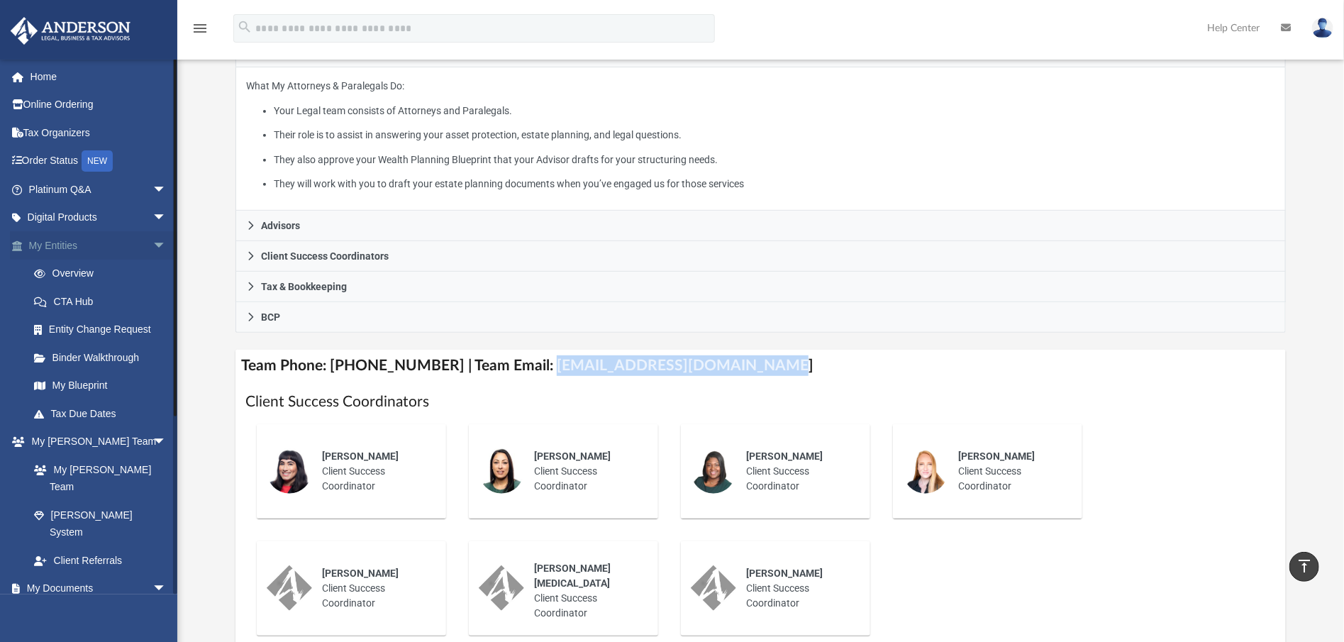
click at [155, 242] on span "arrow_drop_down" at bounding box center [167, 245] width 28 height 29
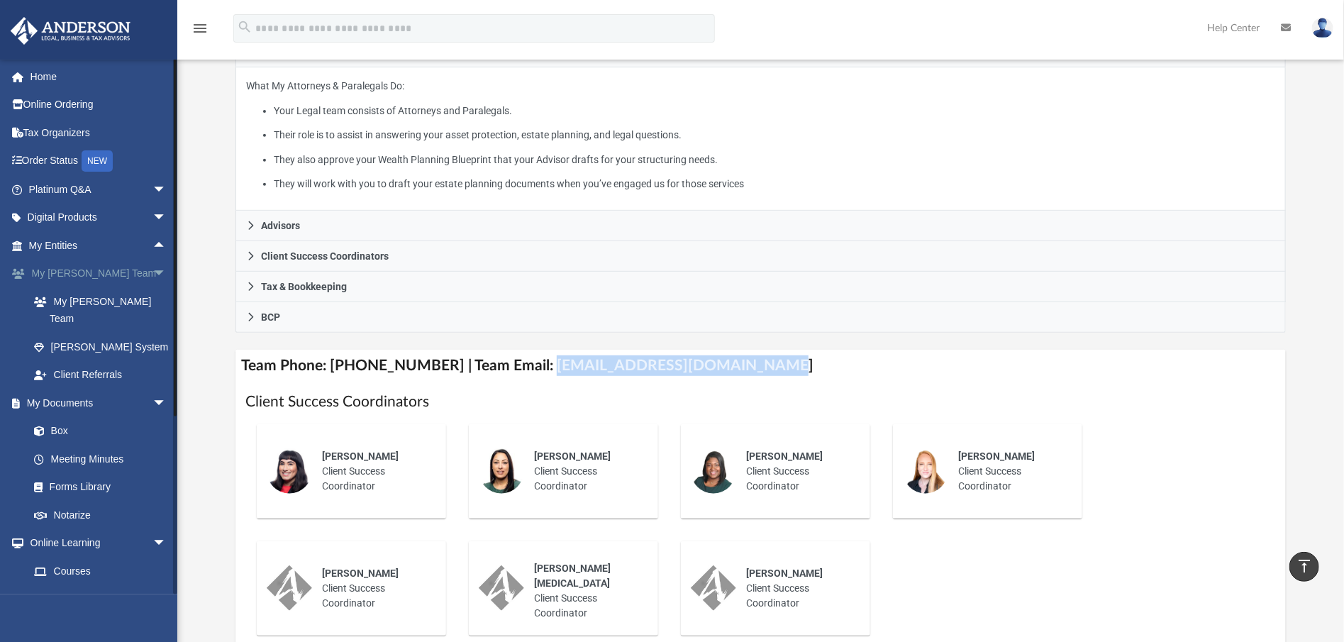
click at [153, 272] on span "arrow_drop_down" at bounding box center [167, 274] width 28 height 29
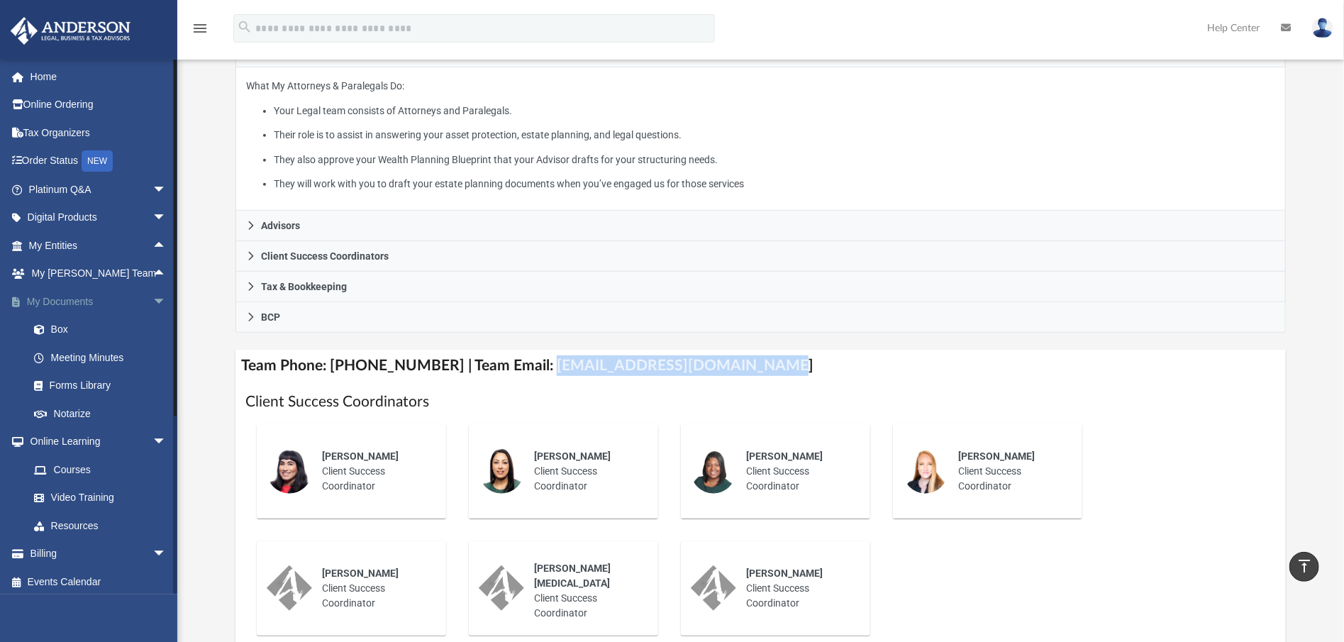
click at [153, 293] on span "arrow_drop_down" at bounding box center [167, 301] width 28 height 29
click at [153, 267] on span "arrow_drop_up" at bounding box center [167, 274] width 28 height 29
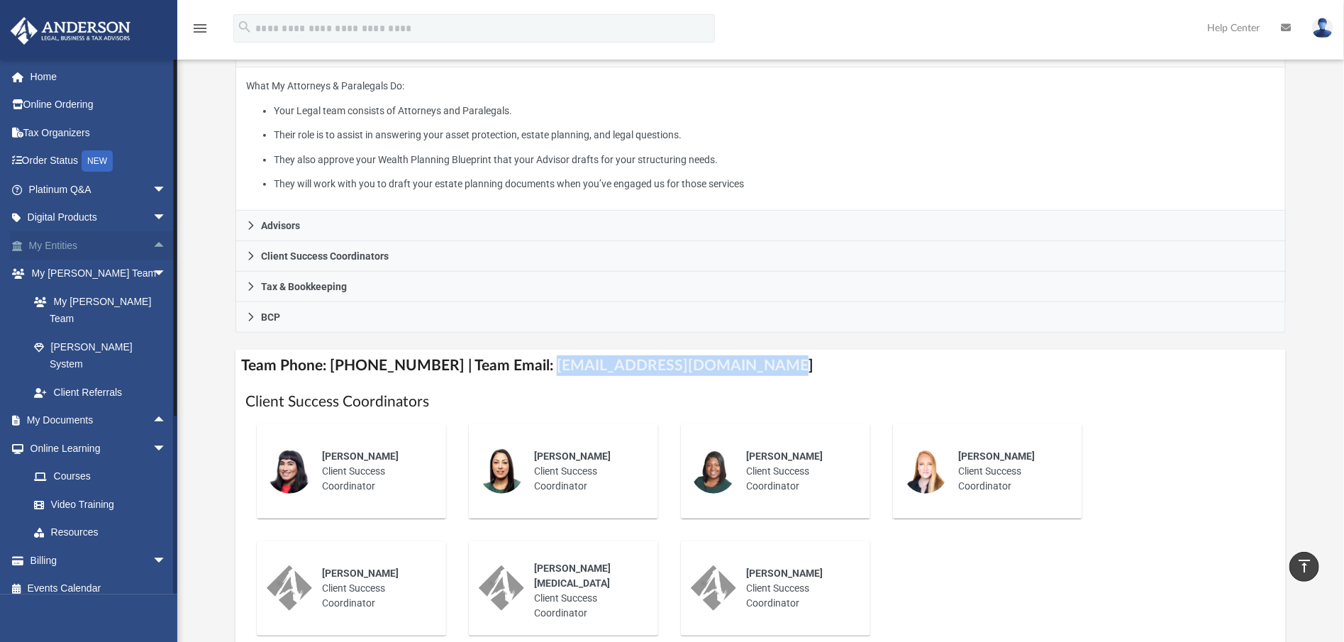
click at [153, 243] on span "arrow_drop_up" at bounding box center [167, 245] width 28 height 29
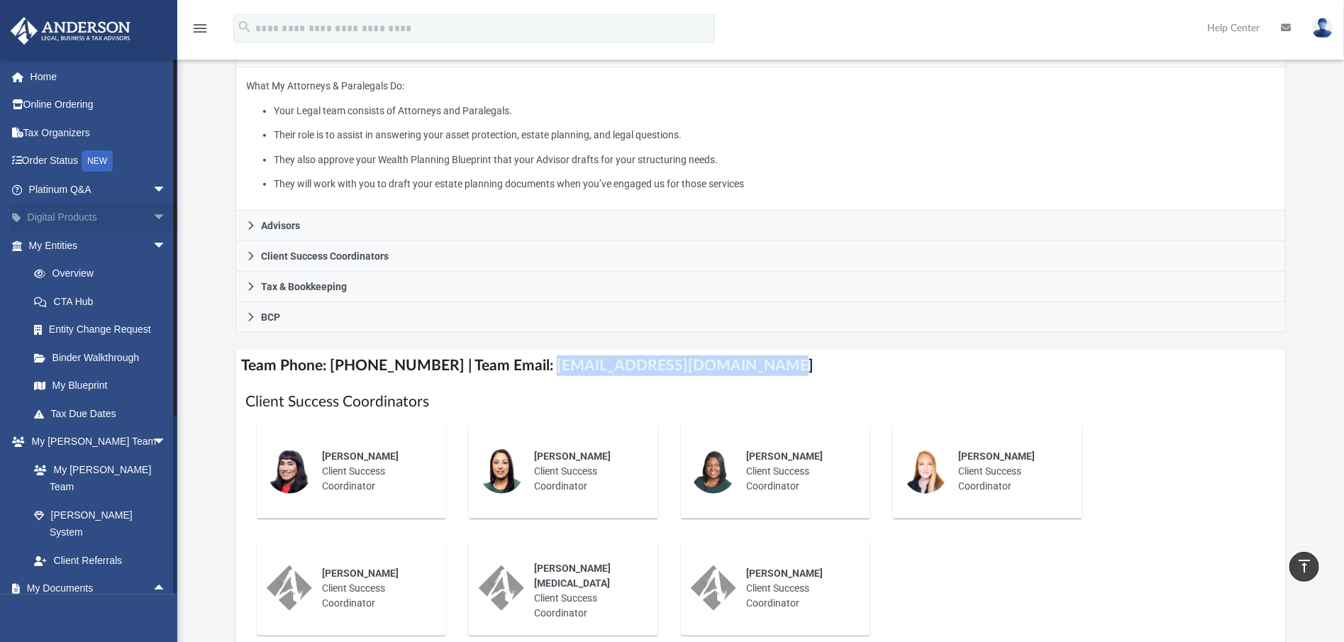
click at [153, 216] on span "arrow_drop_down" at bounding box center [167, 218] width 28 height 29
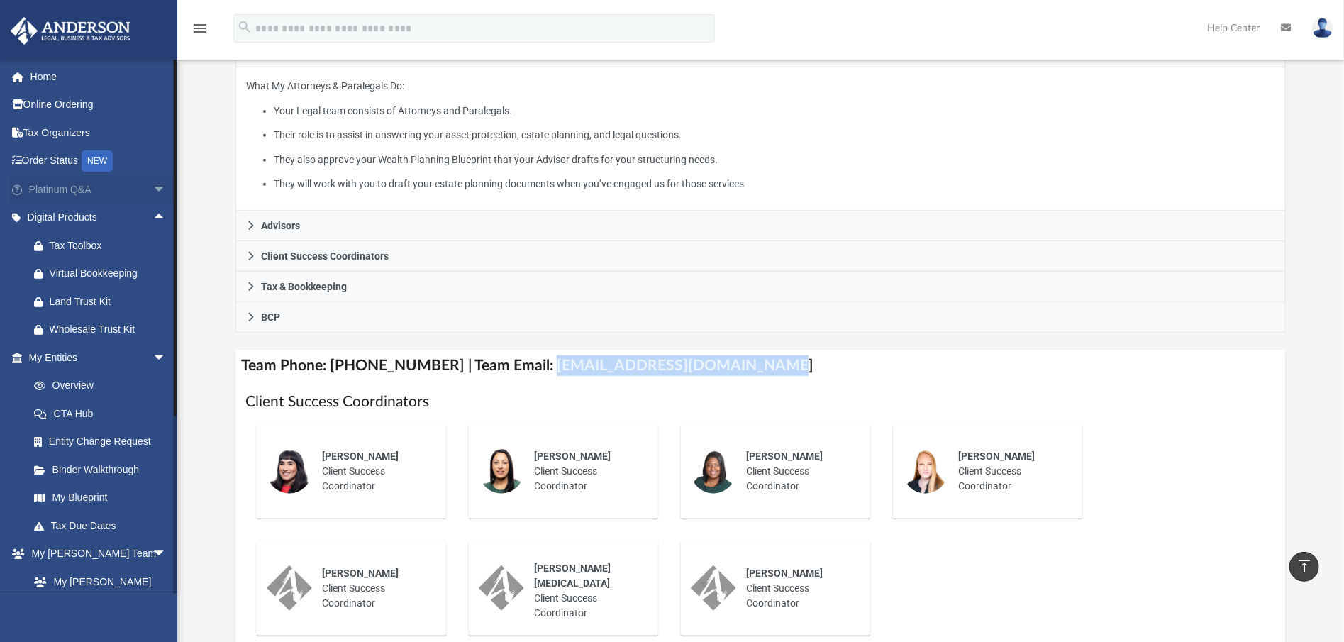
click at [154, 178] on span "arrow_drop_down" at bounding box center [167, 189] width 28 height 29
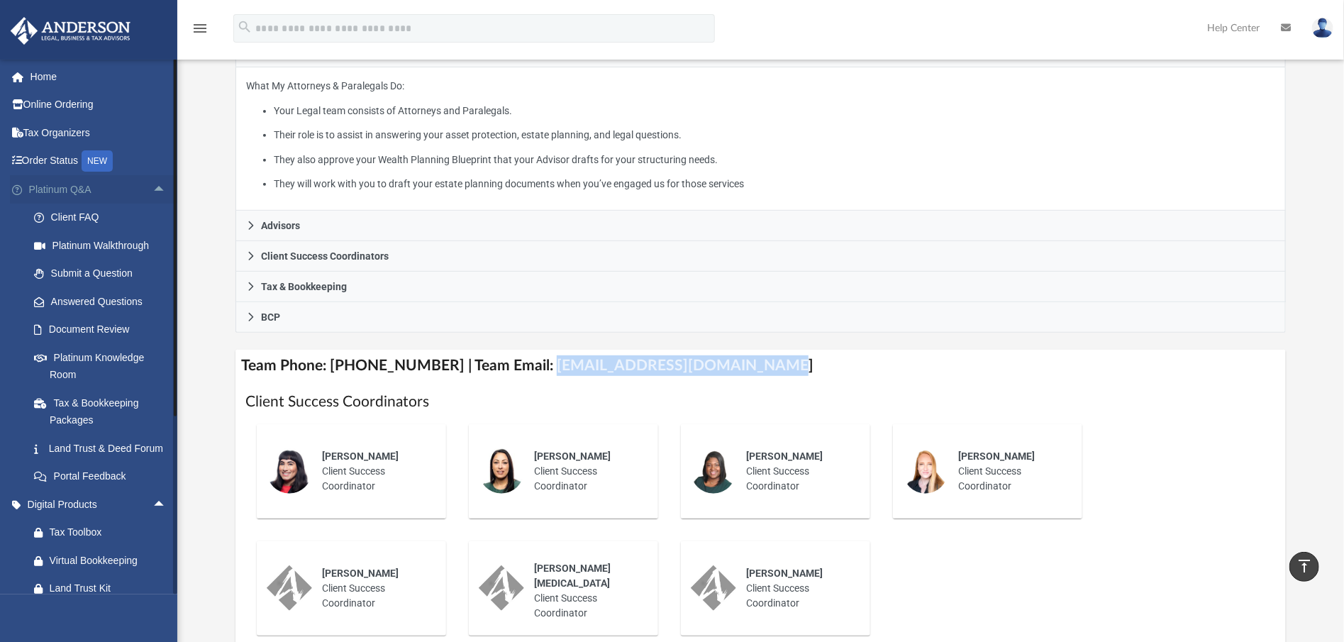
click at [156, 179] on span "arrow_drop_up" at bounding box center [167, 189] width 28 height 29
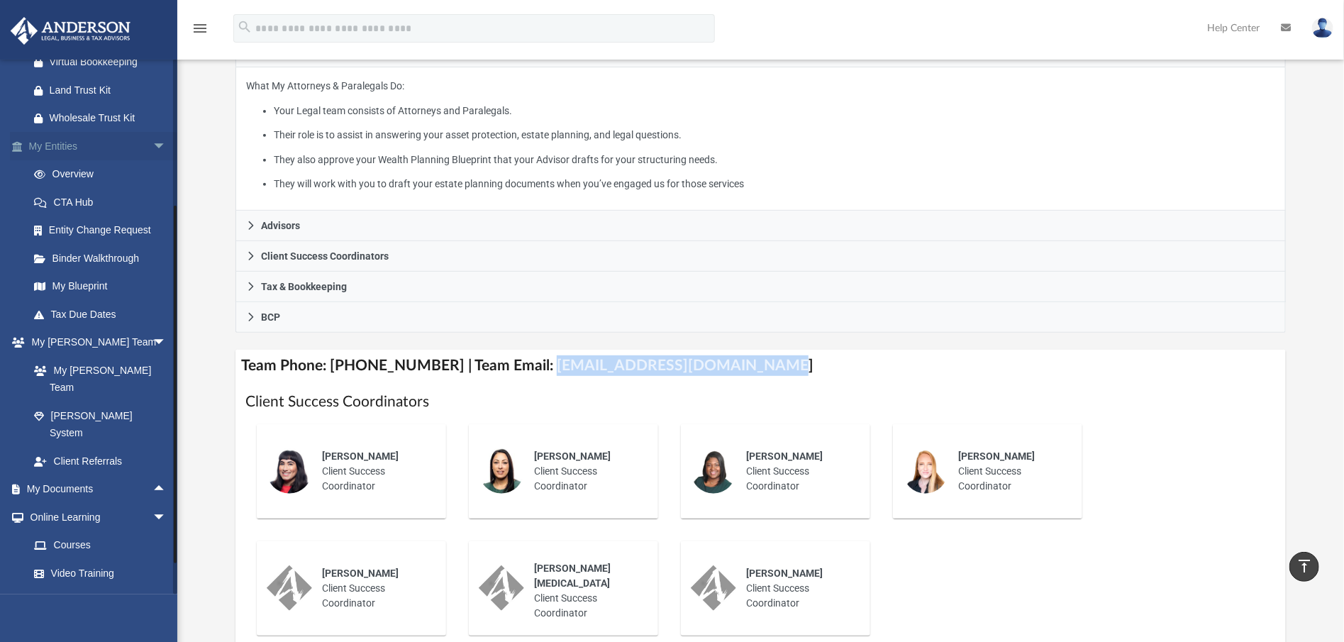
scroll to position [256, 0]
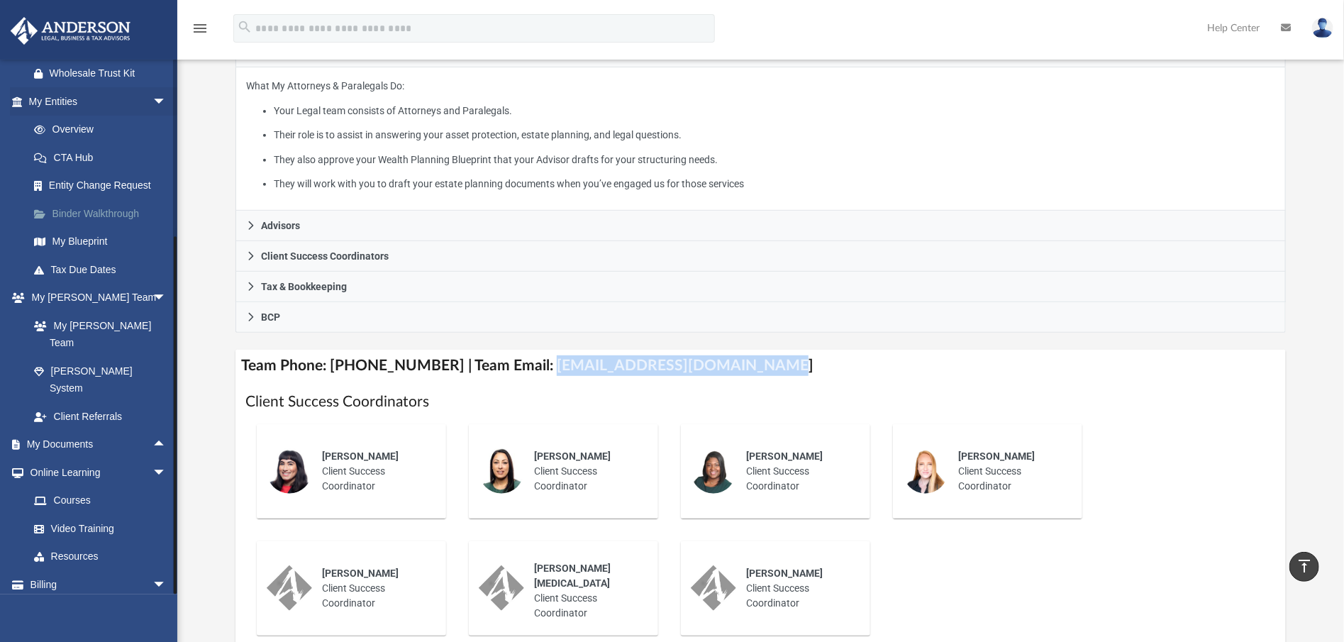
click at [109, 216] on link "Binder Walkthrough" at bounding box center [104, 213] width 168 height 28
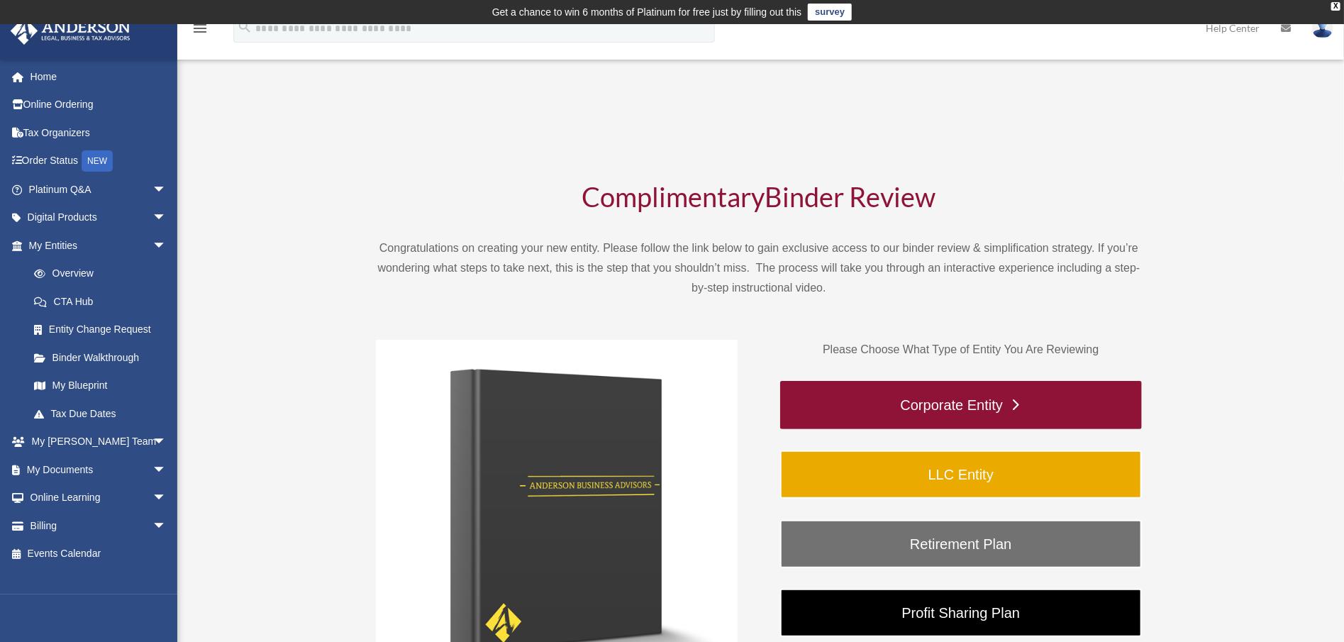
click at [1026, 402] on link "Corporate Entity" at bounding box center [961, 405] width 362 height 48
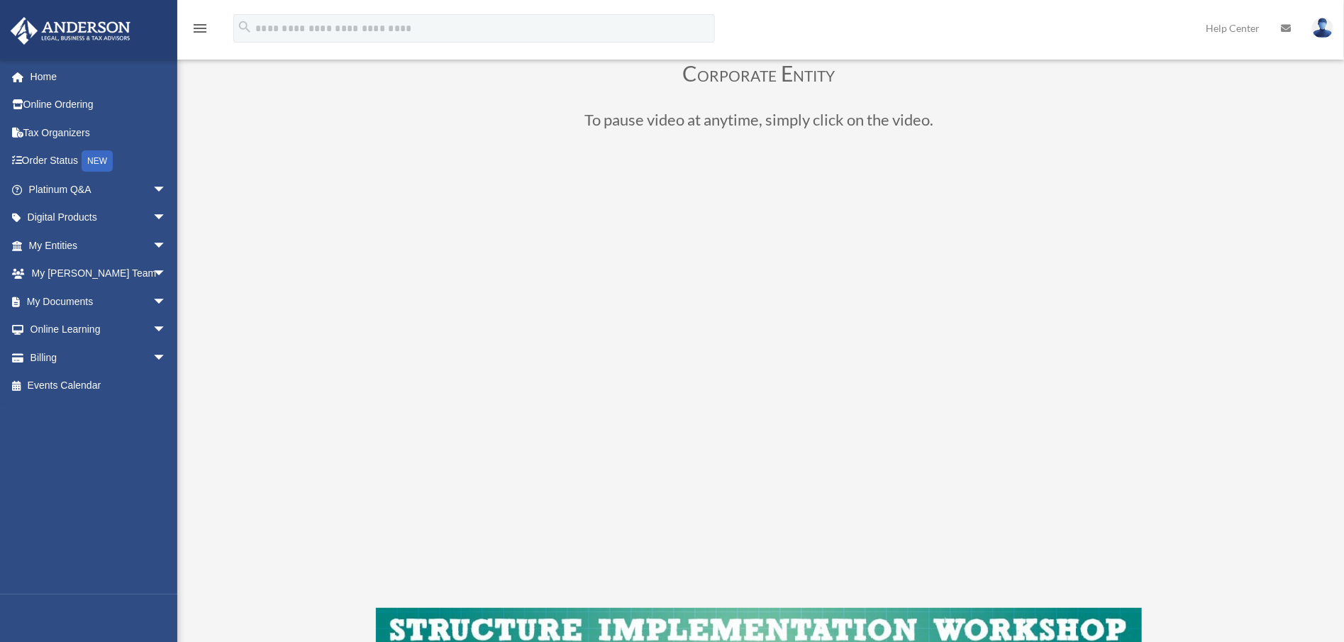
scroll to position [120, 0]
click at [153, 192] on span "arrow_drop_down" at bounding box center [167, 189] width 28 height 29
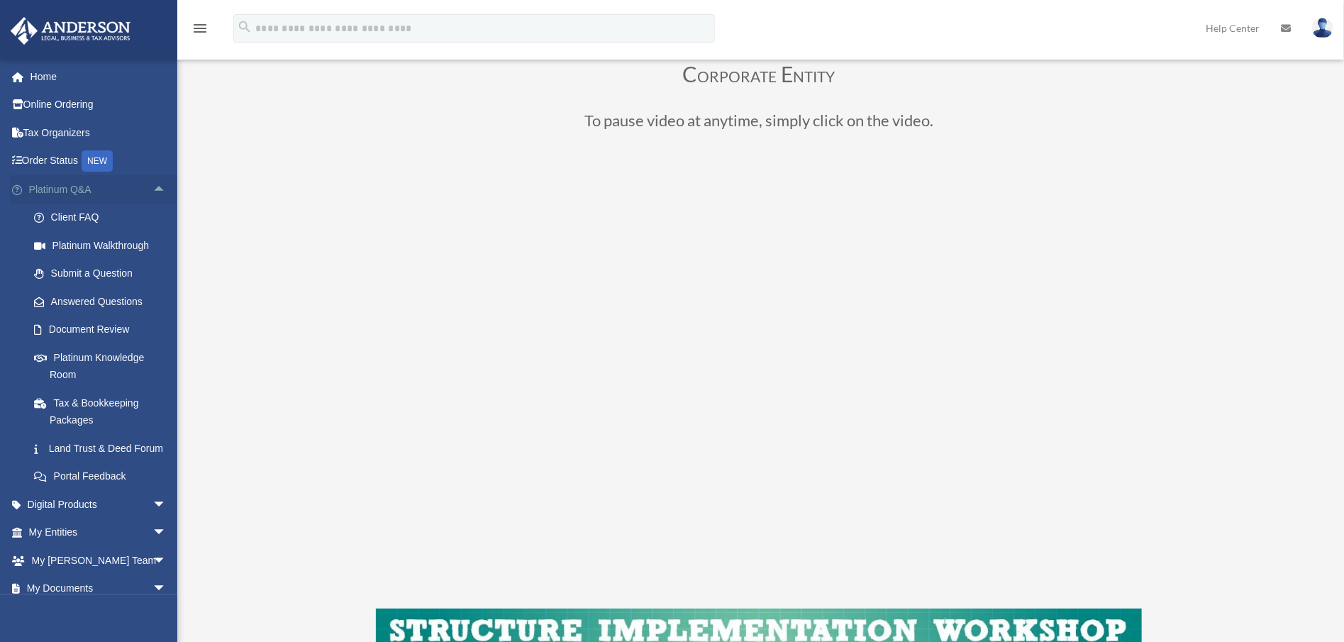
click at [155, 189] on span "arrow_drop_up" at bounding box center [167, 189] width 28 height 29
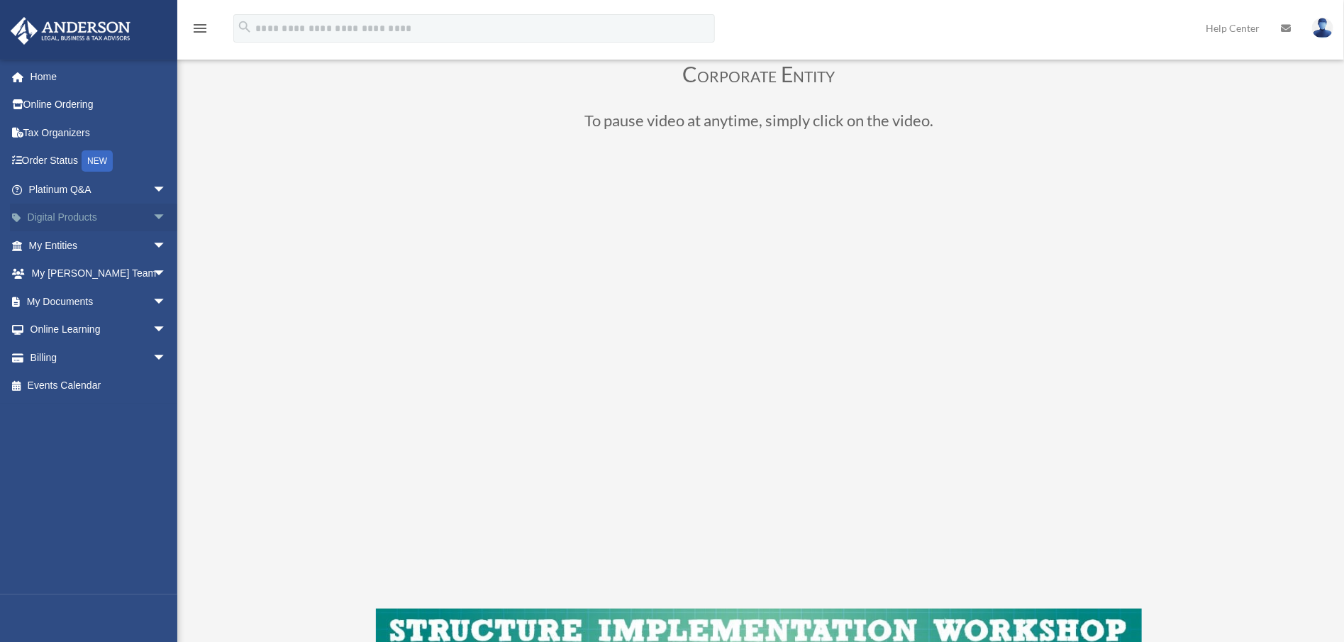
click at [153, 219] on span "arrow_drop_down" at bounding box center [167, 218] width 28 height 29
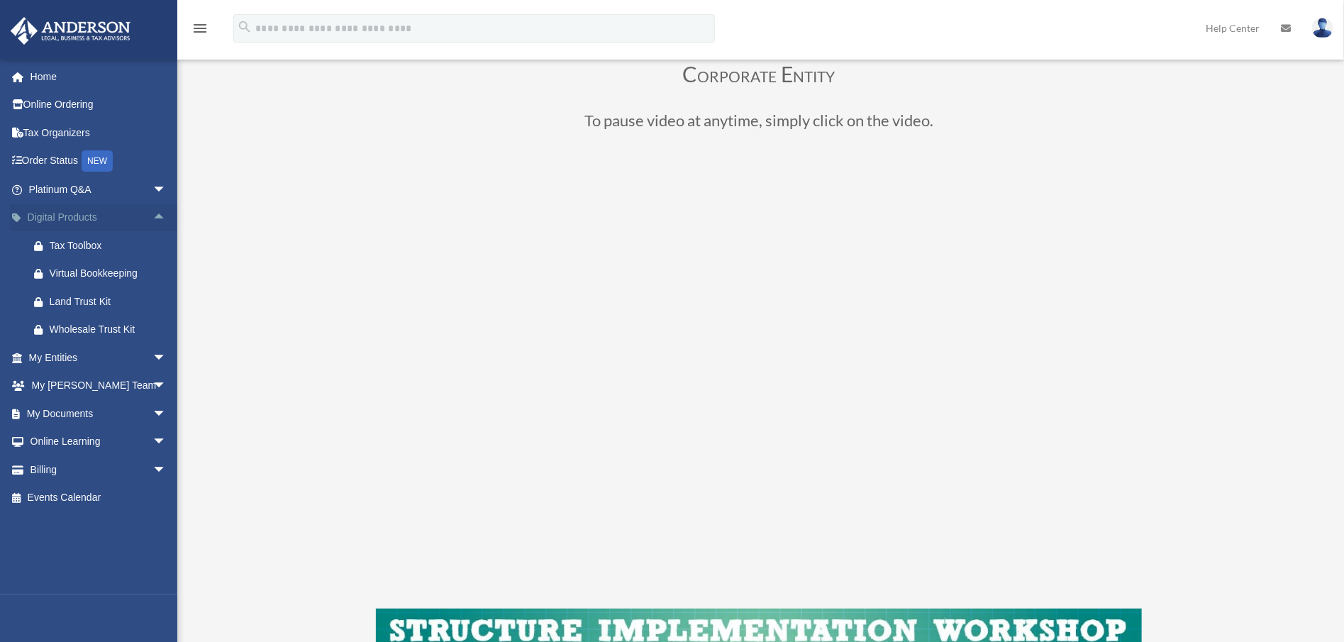
click at [153, 219] on span "arrow_drop_up" at bounding box center [167, 218] width 28 height 29
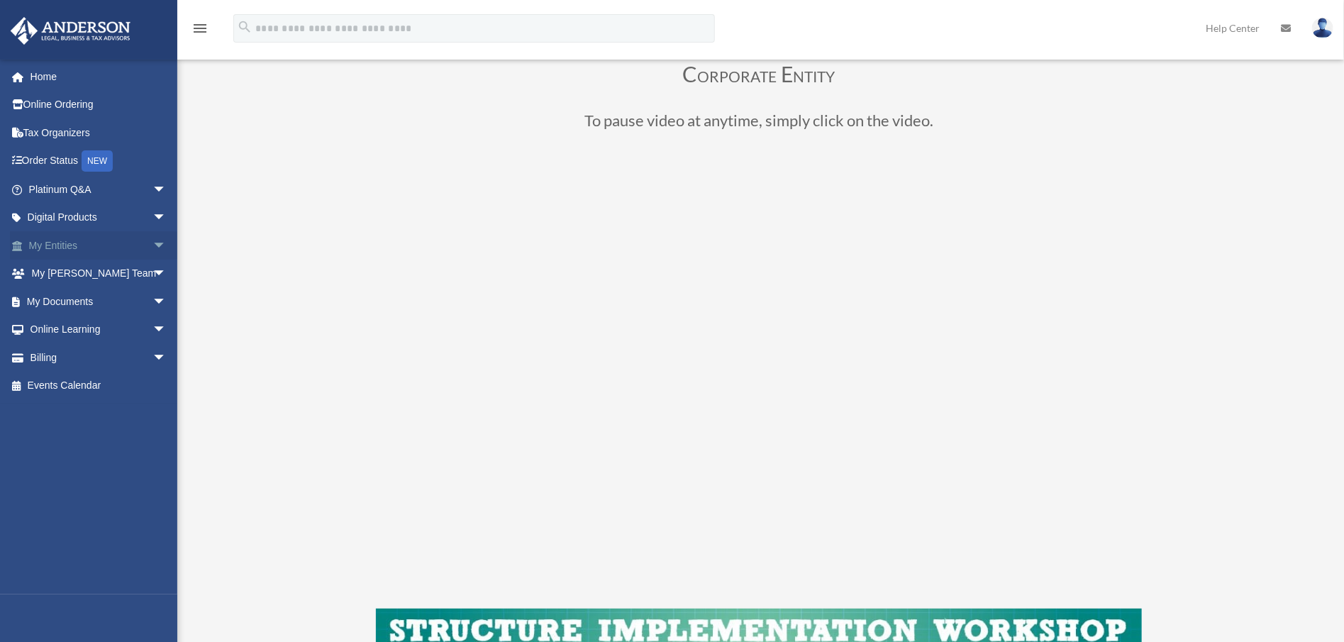
click at [153, 241] on span "arrow_drop_down" at bounding box center [167, 245] width 28 height 29
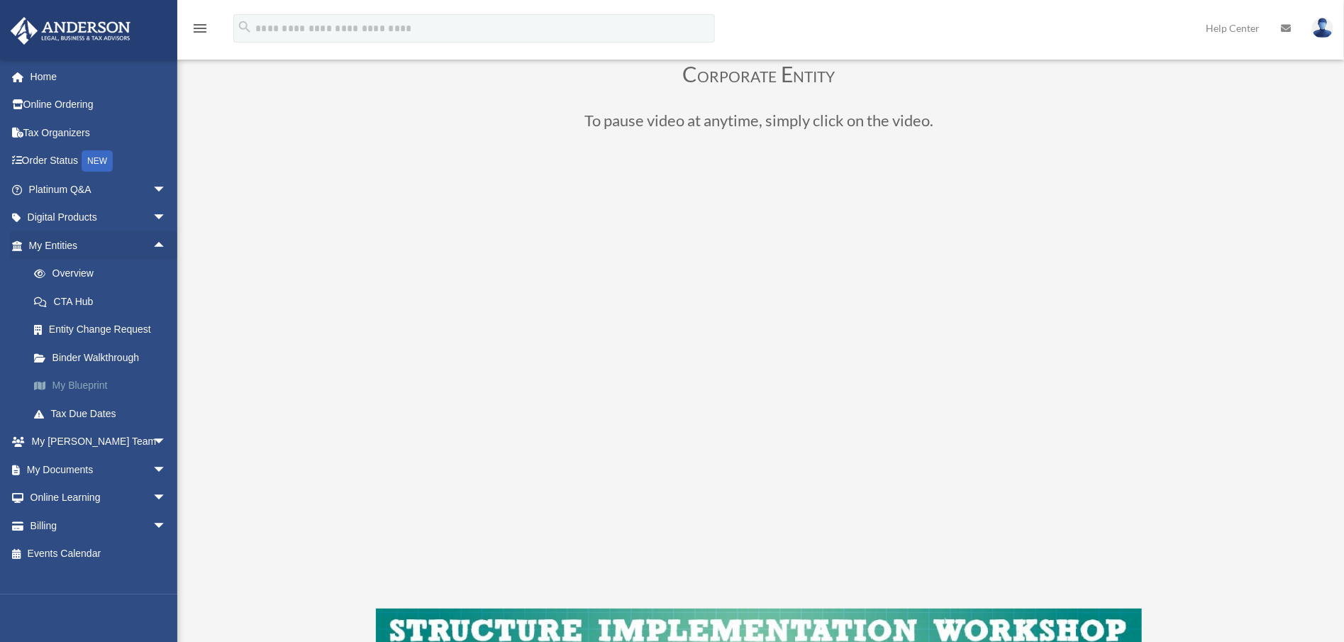
click at [97, 390] on link "My Blueprint" at bounding box center [104, 386] width 168 height 28
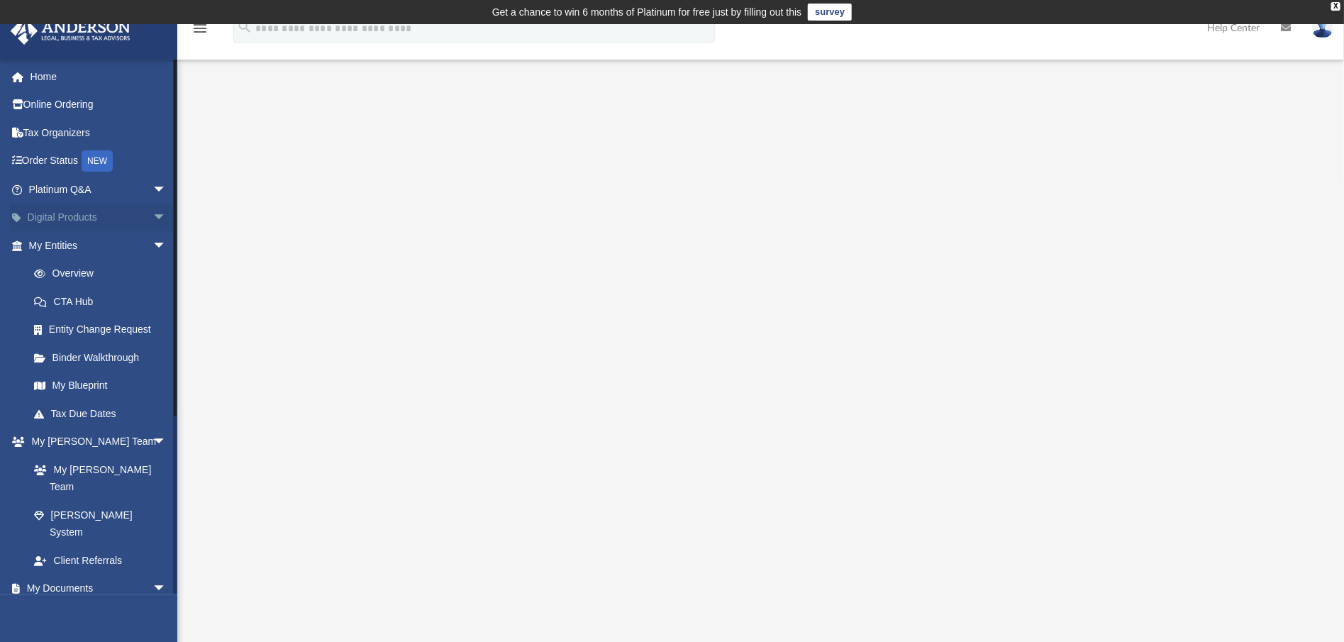
click at [153, 219] on span "arrow_drop_down" at bounding box center [167, 218] width 28 height 29
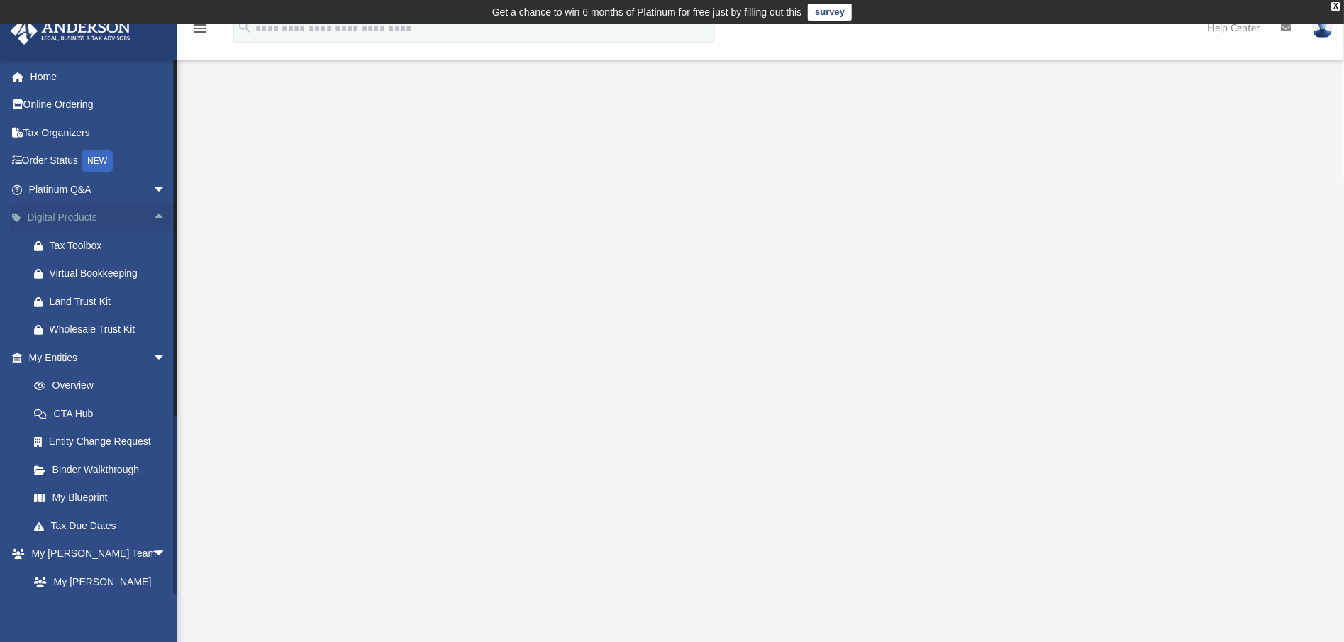
click at [153, 219] on span "arrow_drop_up" at bounding box center [167, 218] width 28 height 29
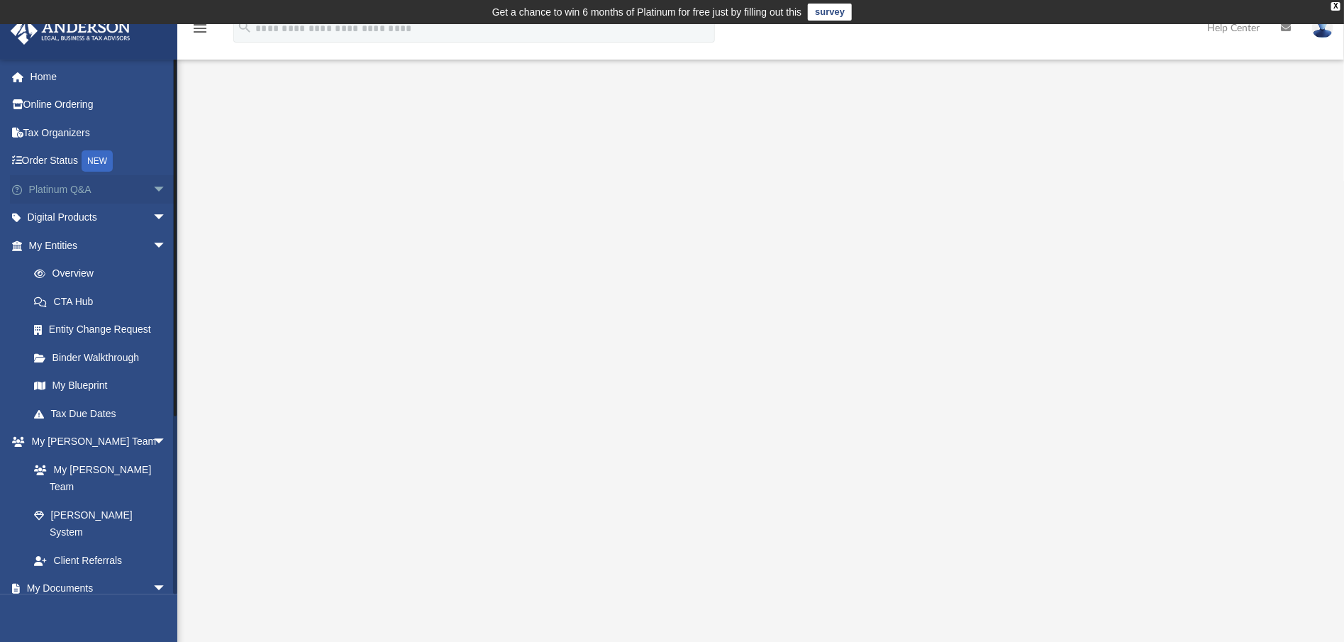
click at [153, 194] on span "arrow_drop_down" at bounding box center [167, 189] width 28 height 29
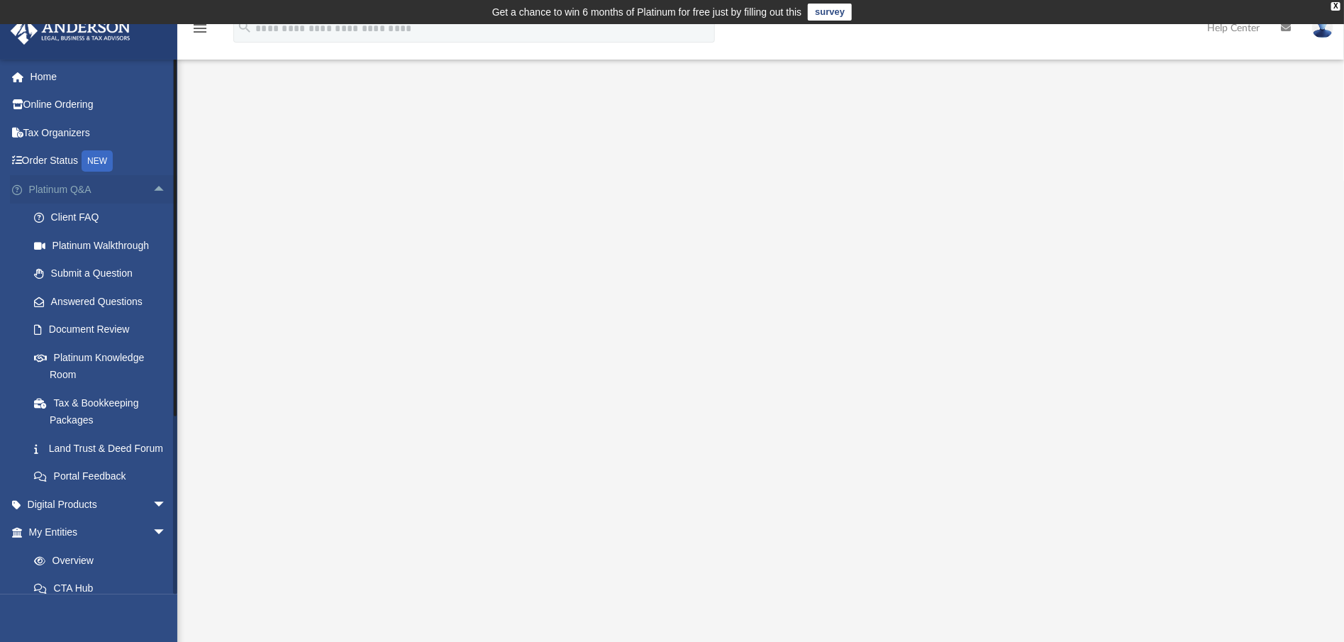
click at [153, 193] on span "arrow_drop_up" at bounding box center [167, 189] width 28 height 29
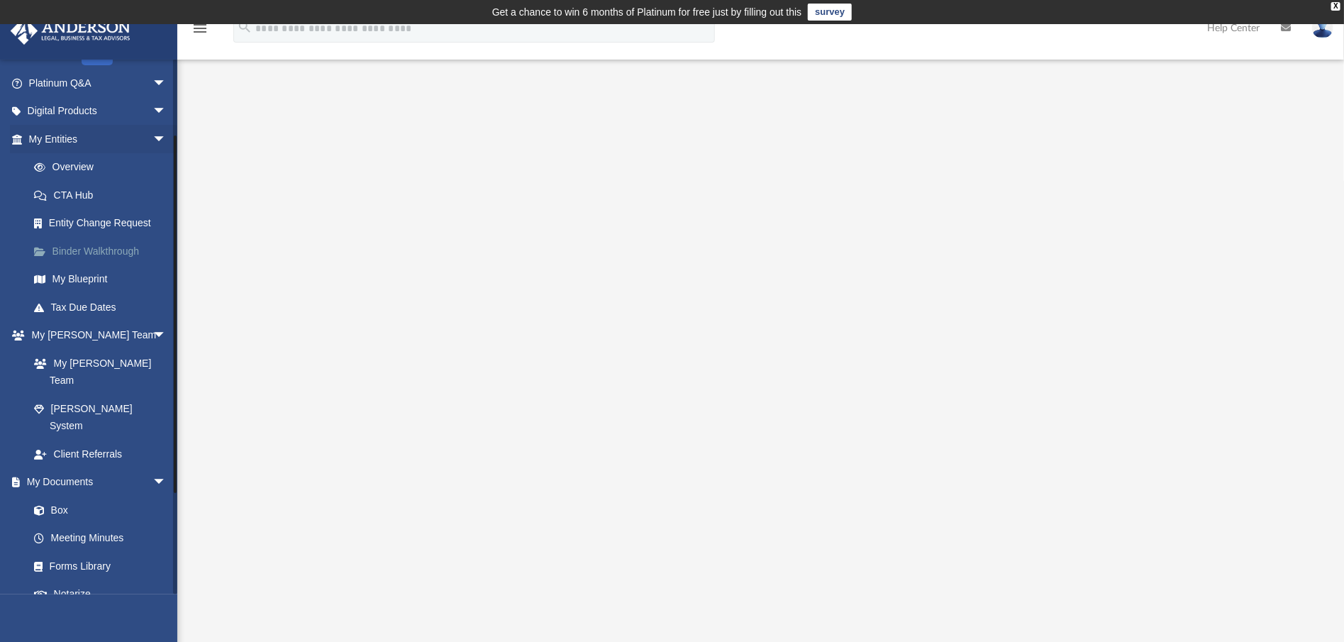
scroll to position [115, 0]
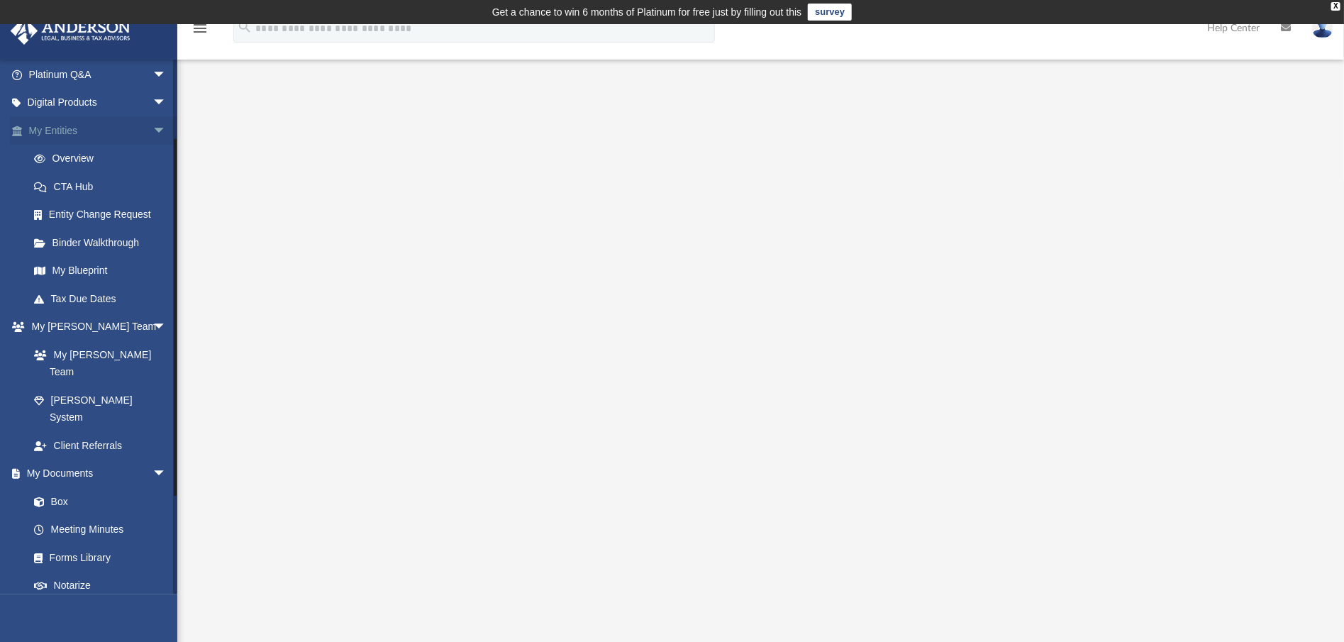
click at [153, 130] on span "arrow_drop_down" at bounding box center [167, 130] width 28 height 29
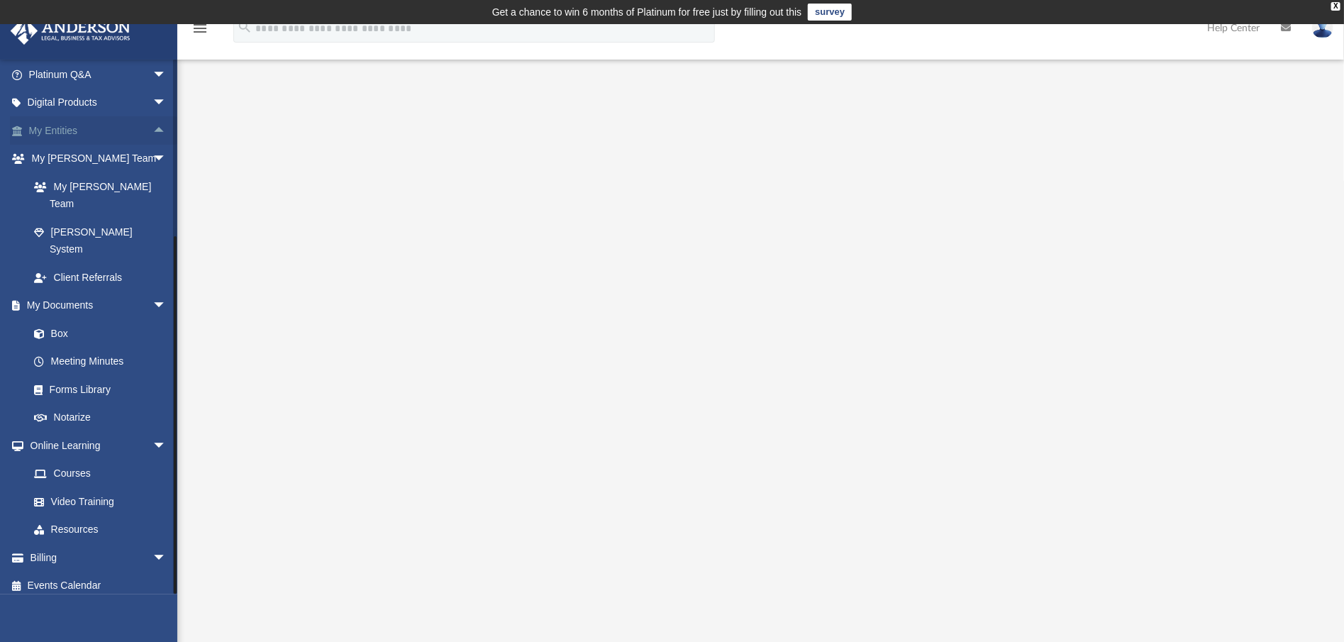
scroll to position [88, 0]
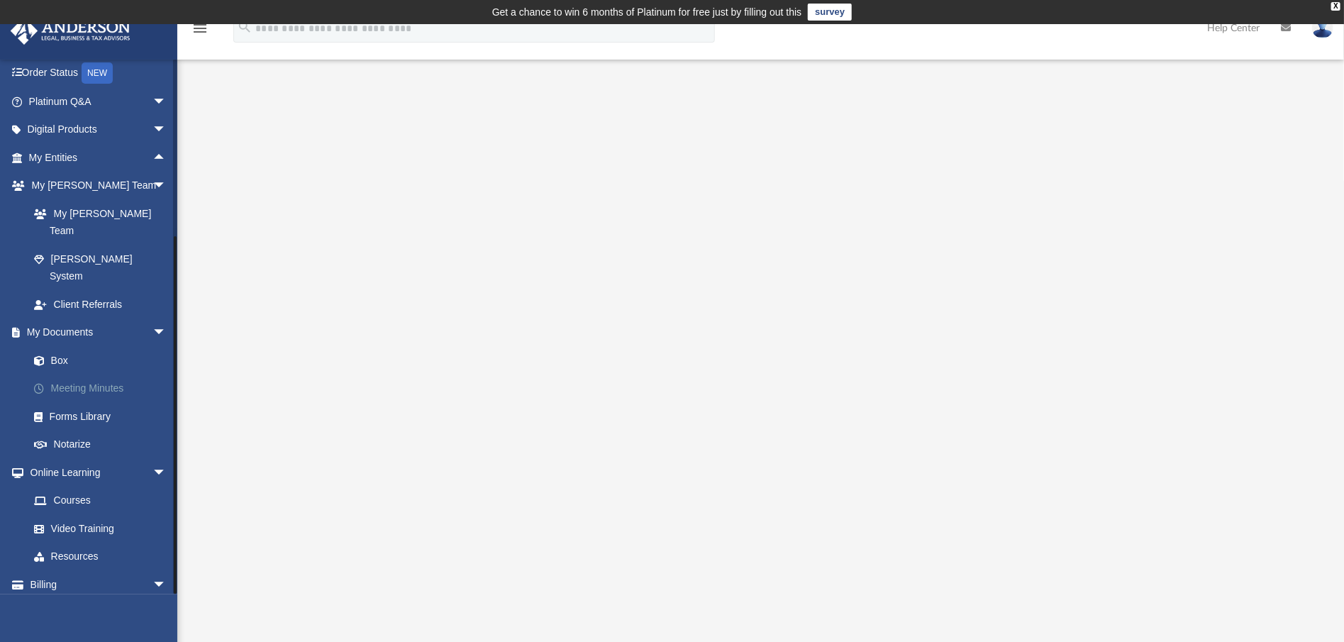
click at [97, 375] on link "Meeting Minutes" at bounding box center [104, 389] width 168 height 28
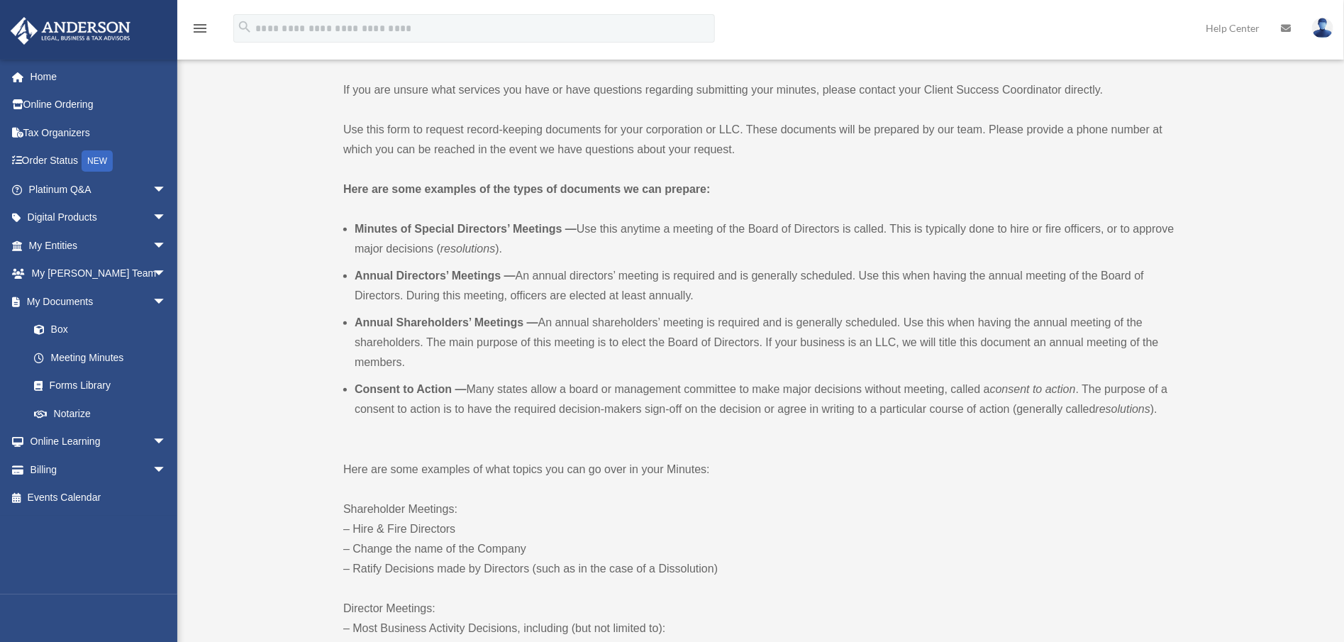
scroll to position [316, 0]
drag, startPoint x: 355, startPoint y: 230, endPoint x: 568, endPoint y: 227, distance: 212.9
click at [568, 227] on b "Minutes of Special Directors’ Meetings —" at bounding box center [466, 229] width 222 height 12
copy b "Minutes of Special Directors’ Meetings"
drag, startPoint x: 353, startPoint y: 280, endPoint x: 501, endPoint y: 273, distance: 147.7
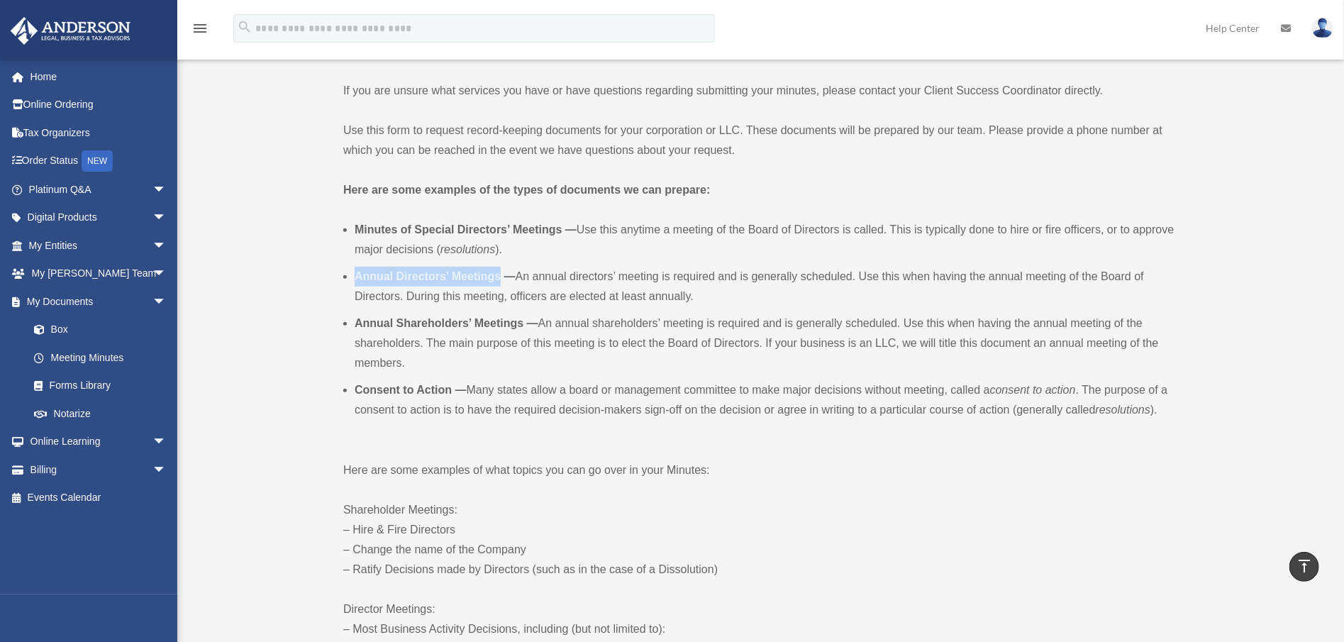
click at [501, 273] on ul "Minutes of Special Directors’ Meetings — Use this anytime a meeting of the Boar…" at bounding box center [759, 331] width 832 height 223
copy b "Annual Directors’ Meetings"
drag, startPoint x: 355, startPoint y: 326, endPoint x: 526, endPoint y: 311, distance: 172.3
click at [526, 311] on ul "Minutes of Special Directors’ Meetings — Use this anytime a meeting of the Boar…" at bounding box center [759, 331] width 832 height 223
copy b "Annual Shareholders’ Meetings"
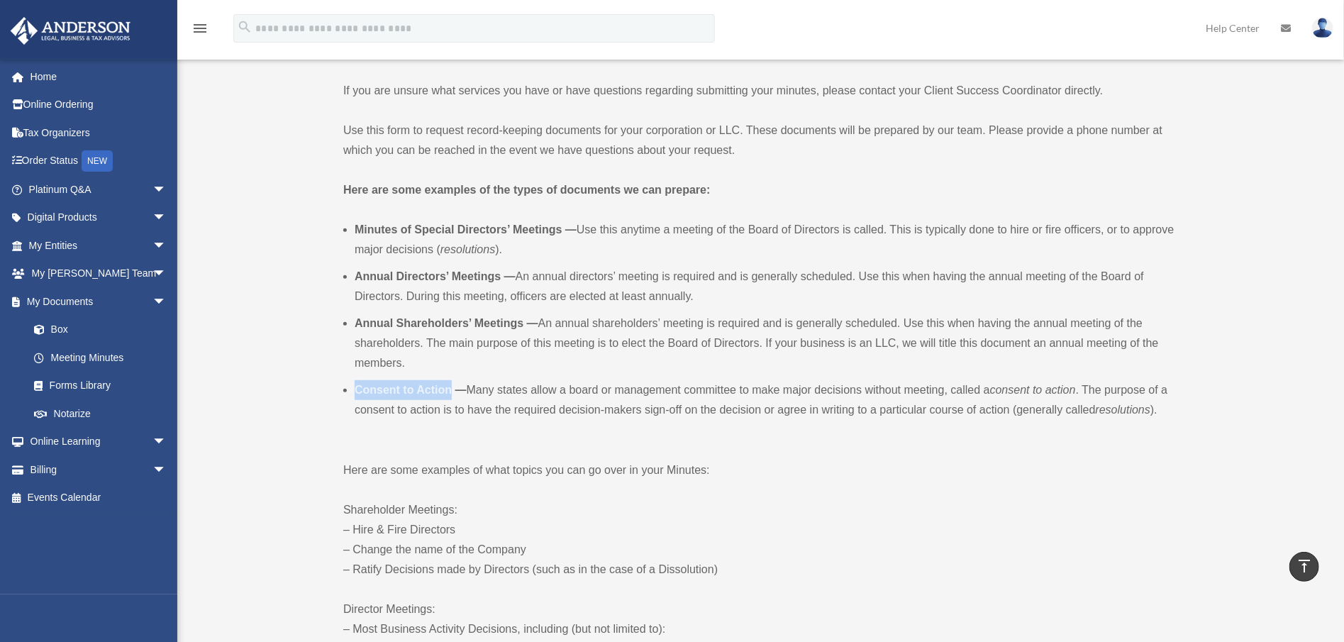
drag, startPoint x: 355, startPoint y: 392, endPoint x: 451, endPoint y: 388, distance: 95.1
click at [451, 388] on b "Consent to Action —" at bounding box center [411, 390] width 112 height 12
copy b "Consent to Action"
